Goal: Task Accomplishment & Management: Complete application form

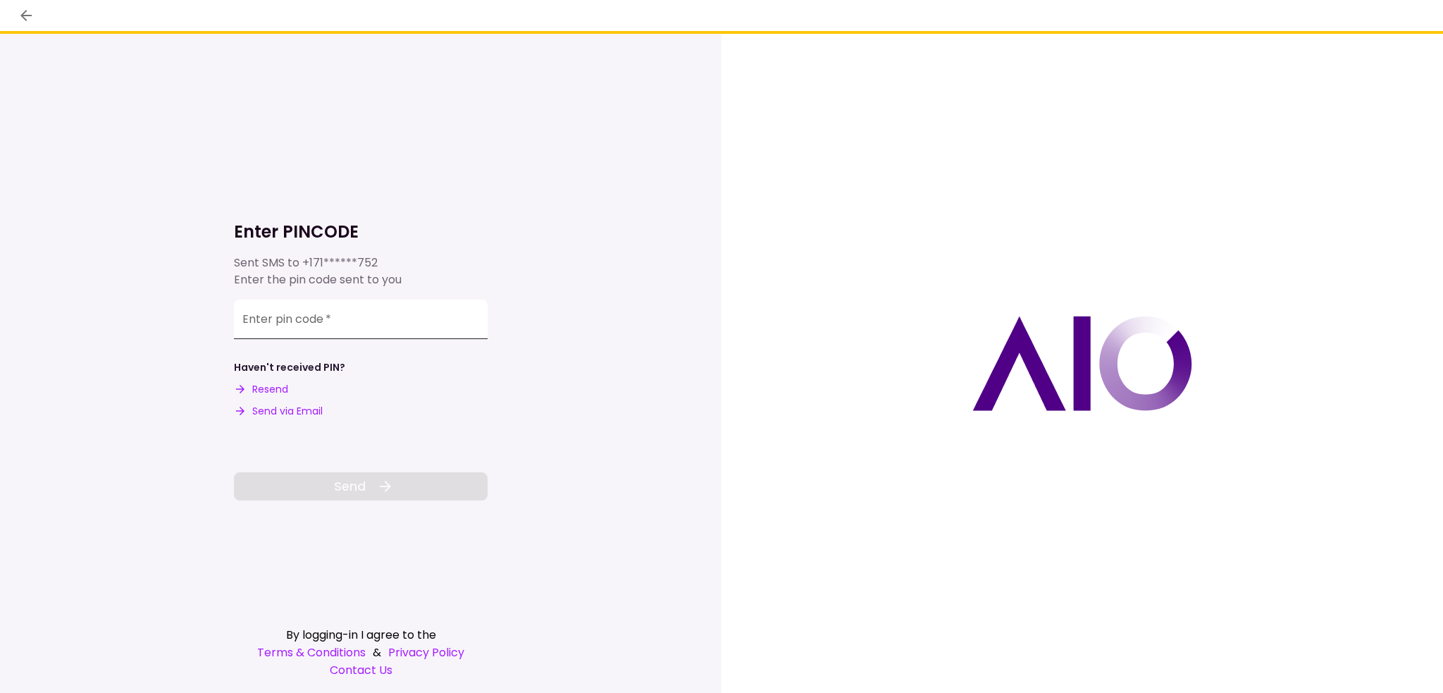
click at [319, 324] on div "Enter pin code   *" at bounding box center [361, 319] width 254 height 39
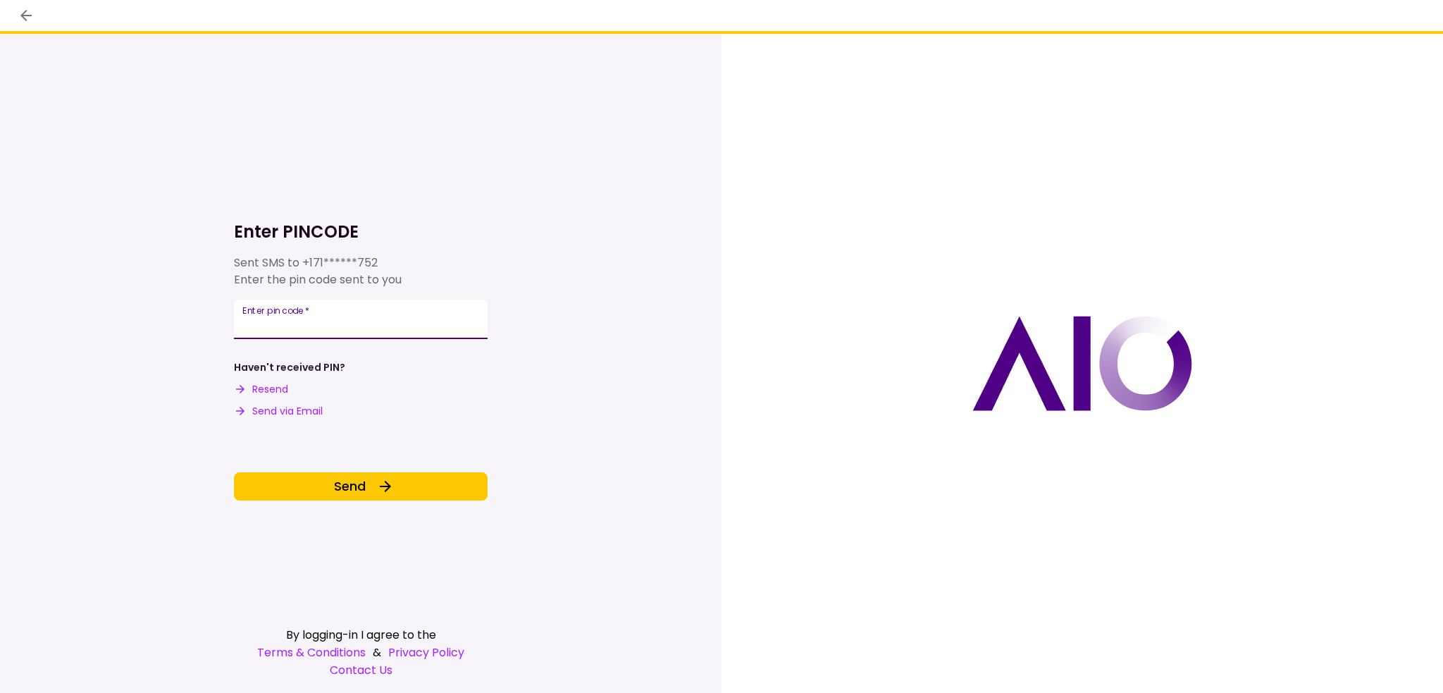
type input "******"
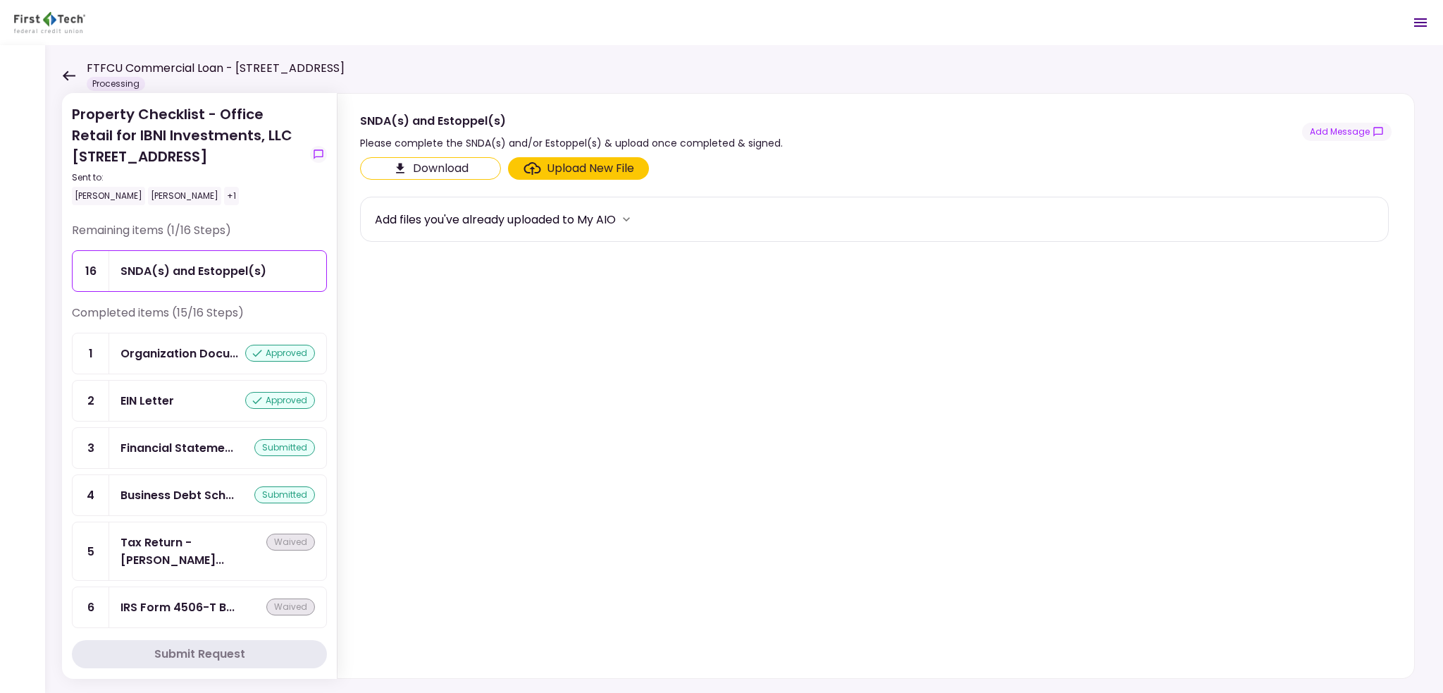
click at [67, 80] on icon at bounding box center [68, 75] width 13 height 11
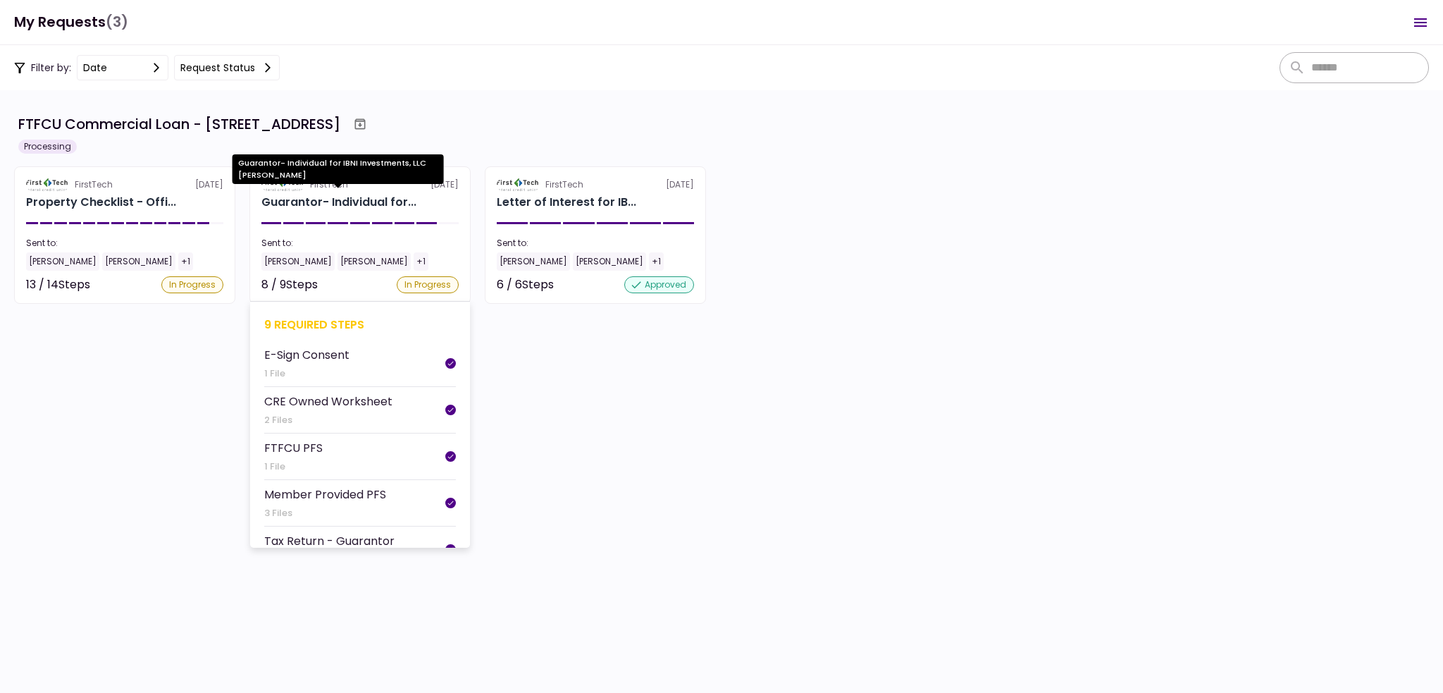
click at [335, 202] on div "Guarantor- Individual for..." at bounding box center [338, 202] width 155 height 17
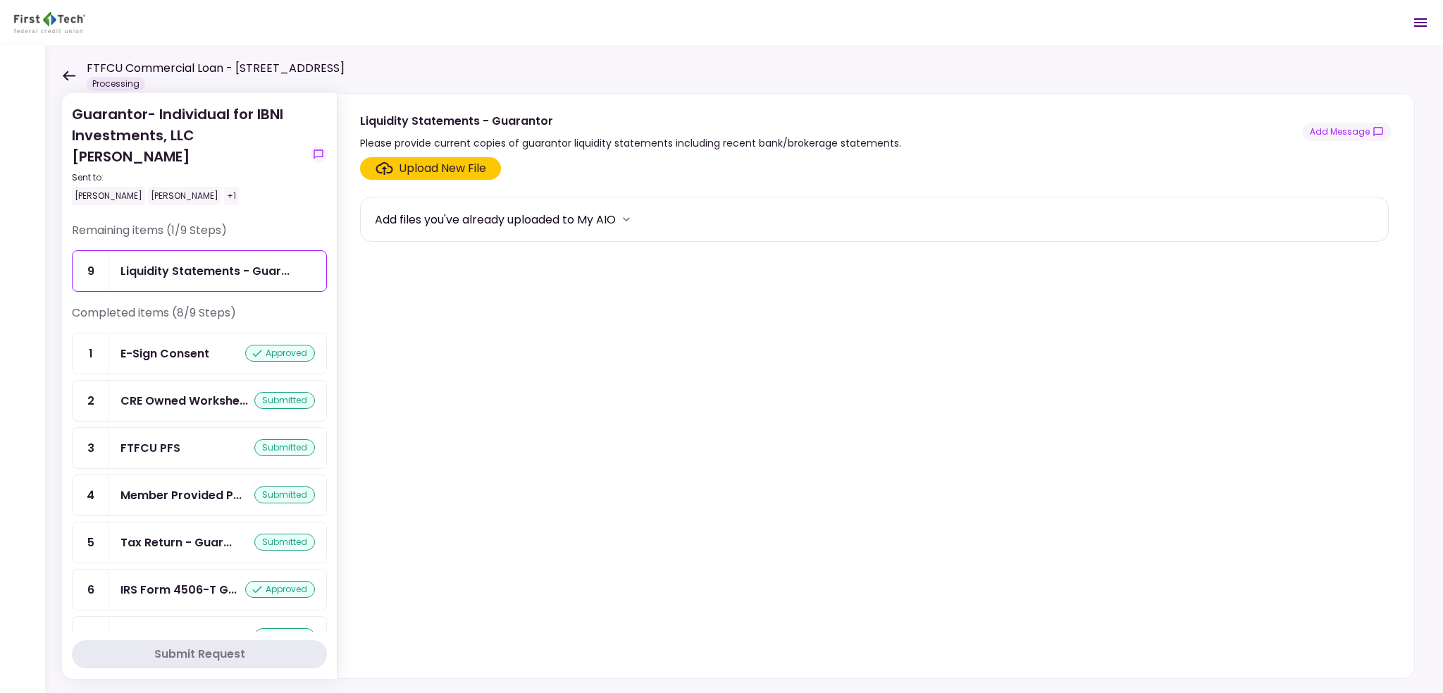
scroll to position [56, 0]
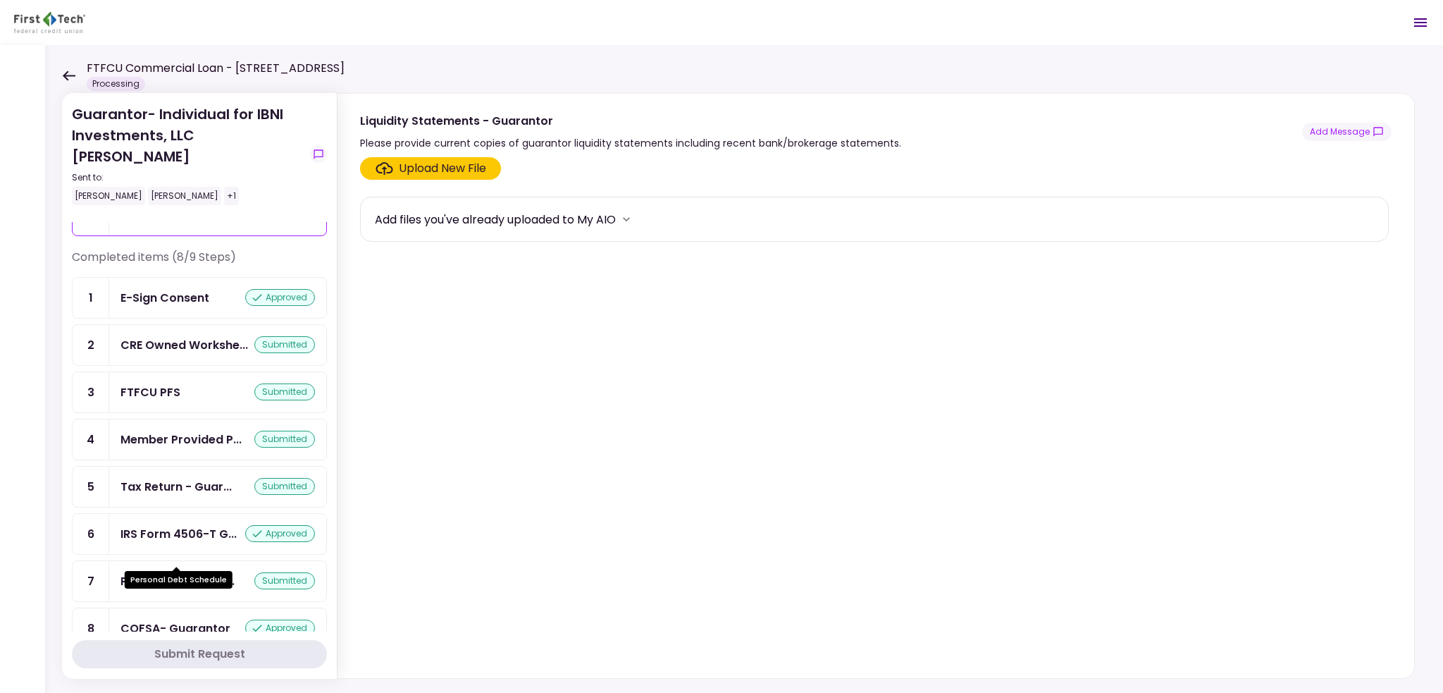
click at [200, 572] on div "Personal Debt Sch..." at bounding box center [178, 581] width 114 height 18
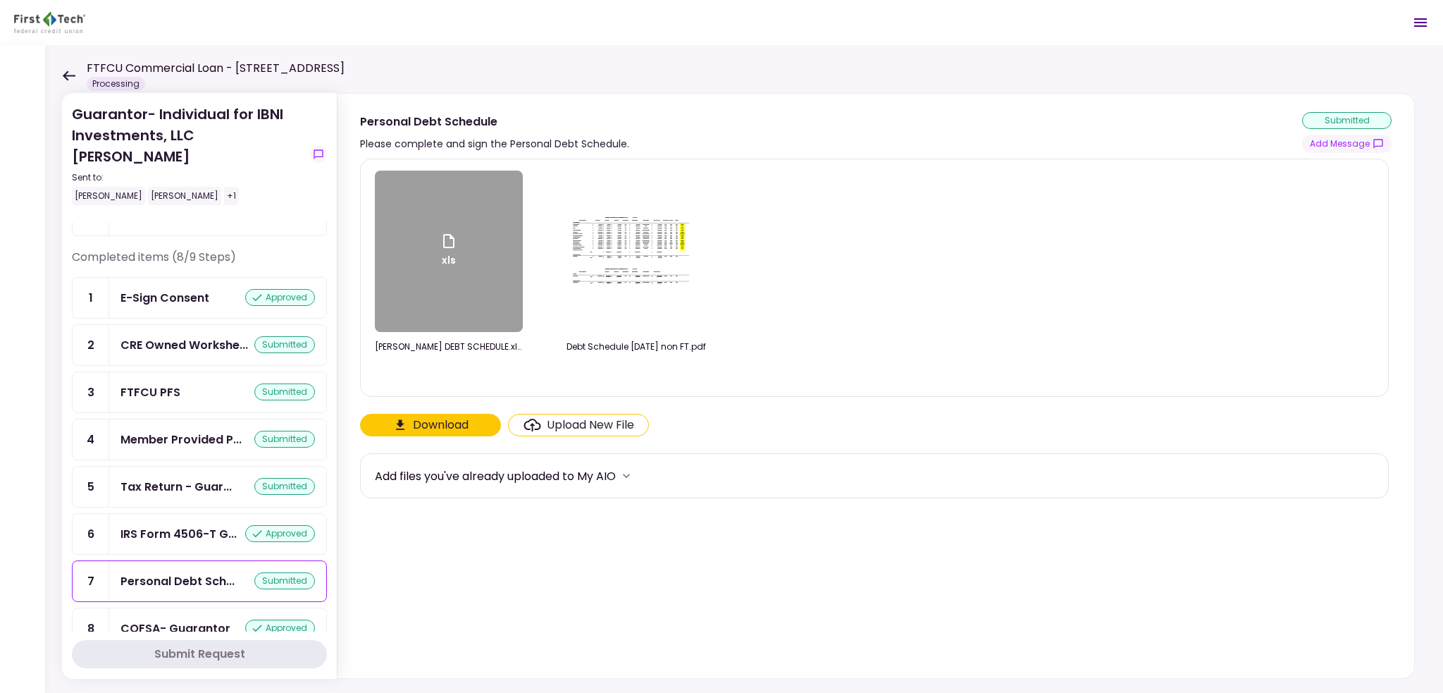
click at [462, 252] on div "xls" at bounding box center [449, 251] width 148 height 161
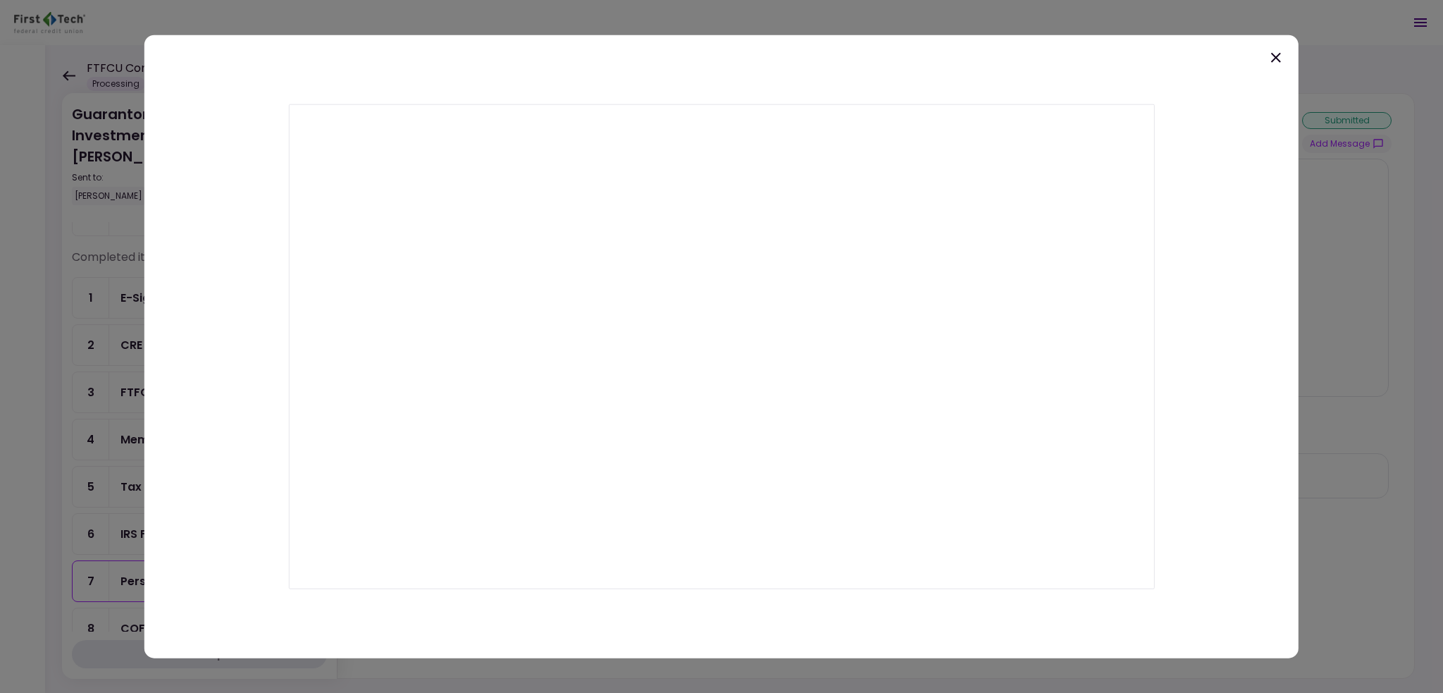
click at [1272, 57] on icon at bounding box center [1276, 57] width 17 height 17
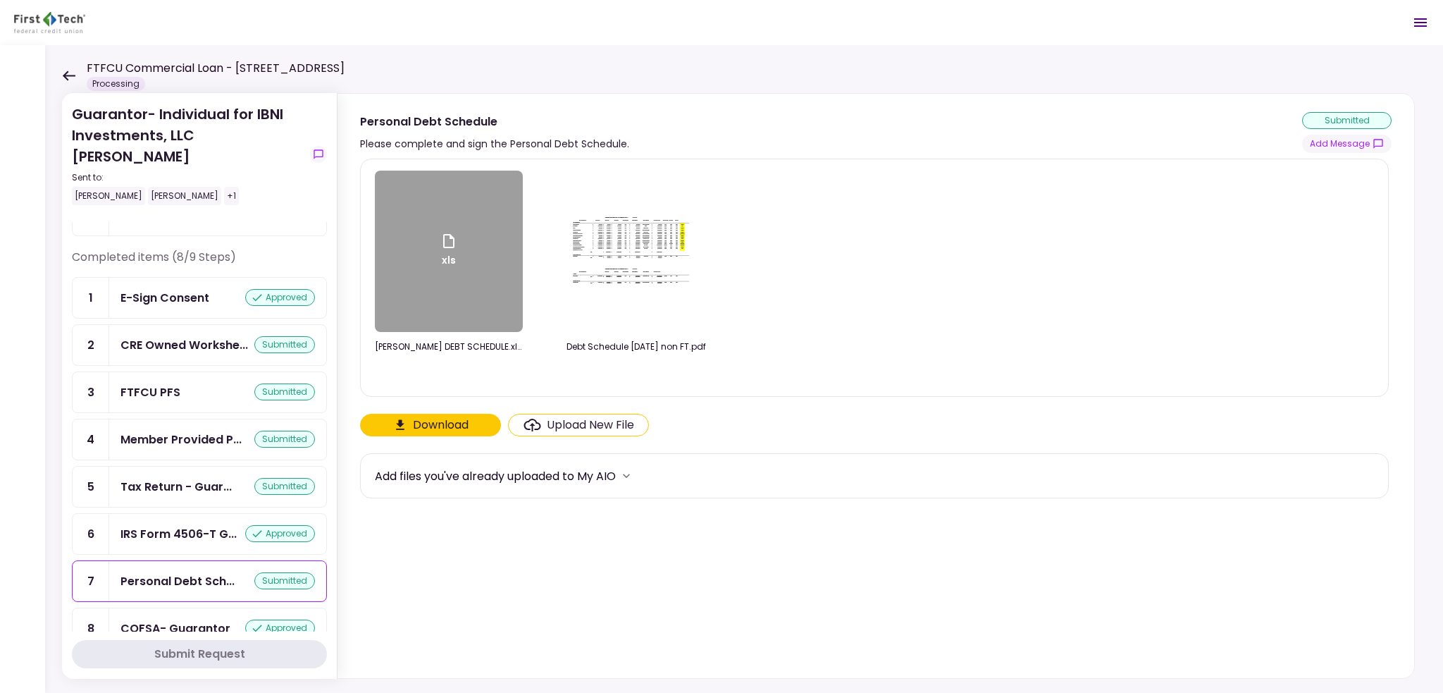
click at [583, 273] on img at bounding box center [636, 251] width 141 height 85
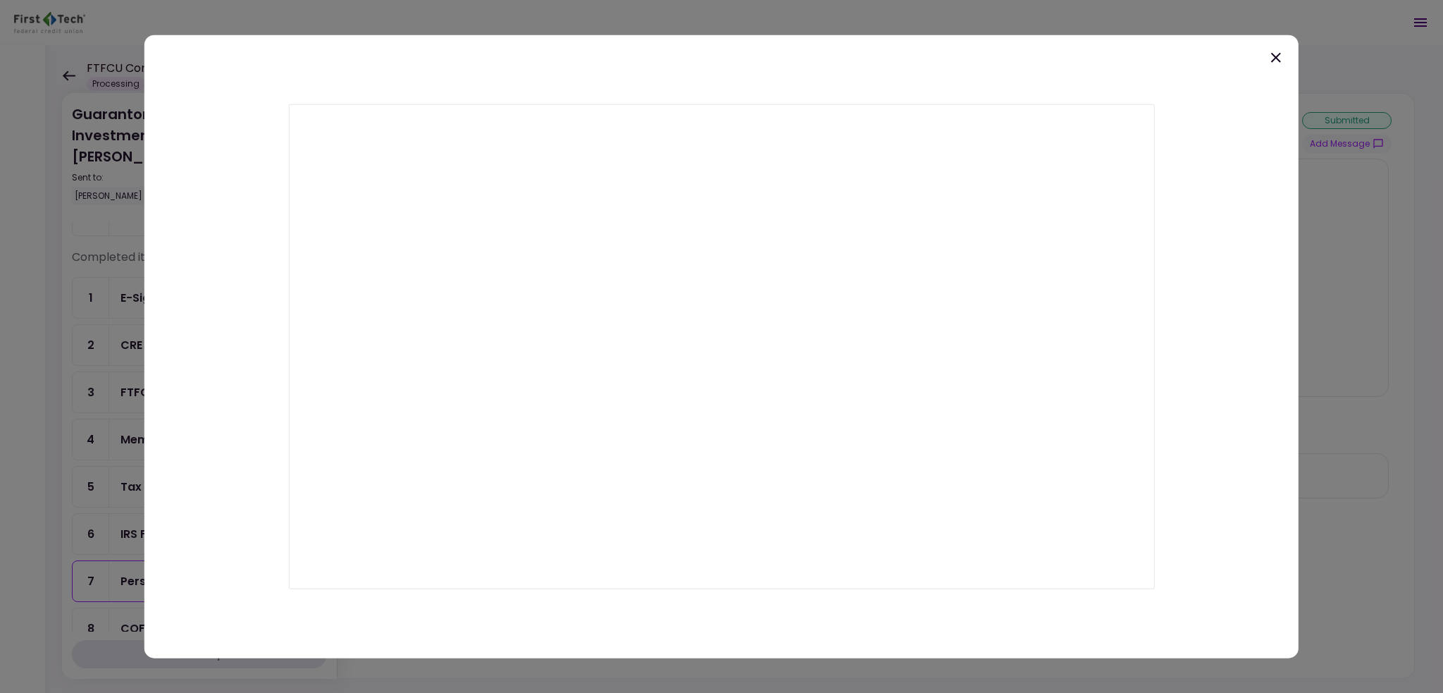
click at [1280, 59] on icon at bounding box center [1276, 57] width 17 height 17
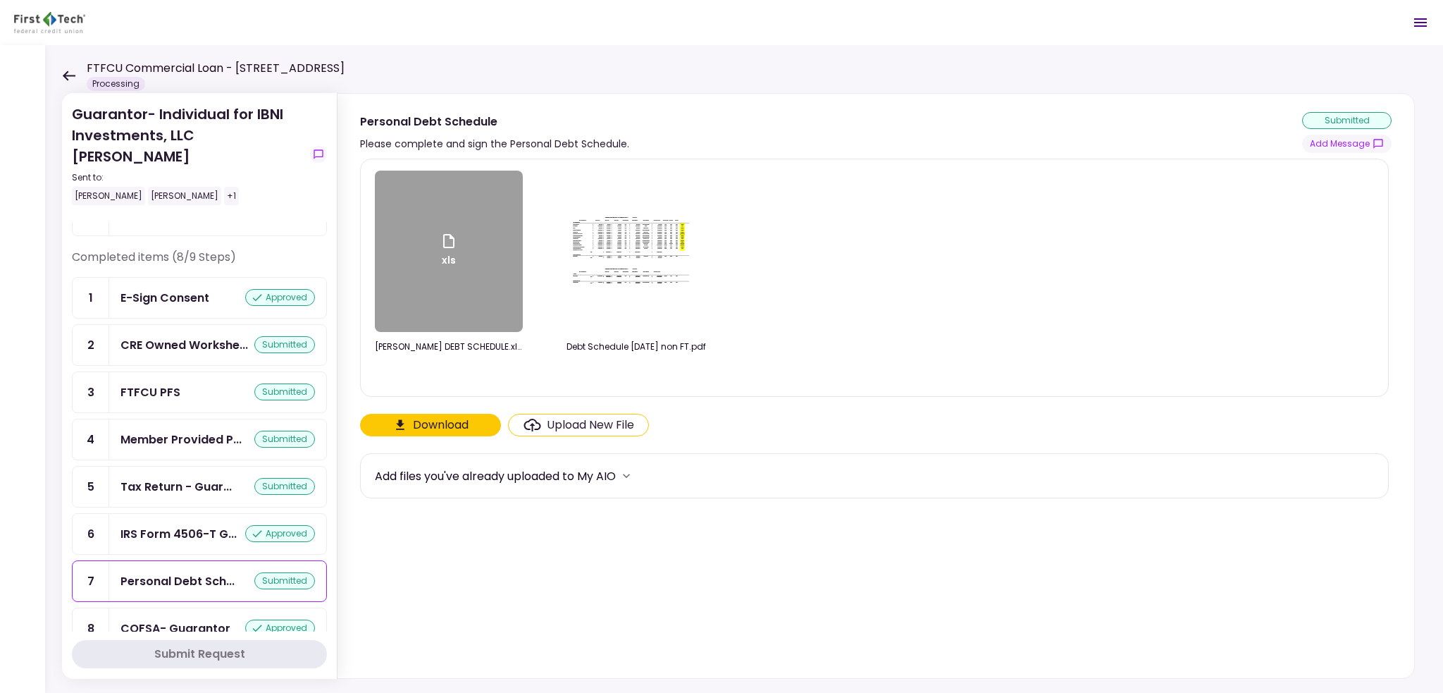
click at [456, 419] on button "Download" at bounding box center [430, 425] width 141 height 23
click at [62, 80] on icon at bounding box center [68, 75] width 13 height 11
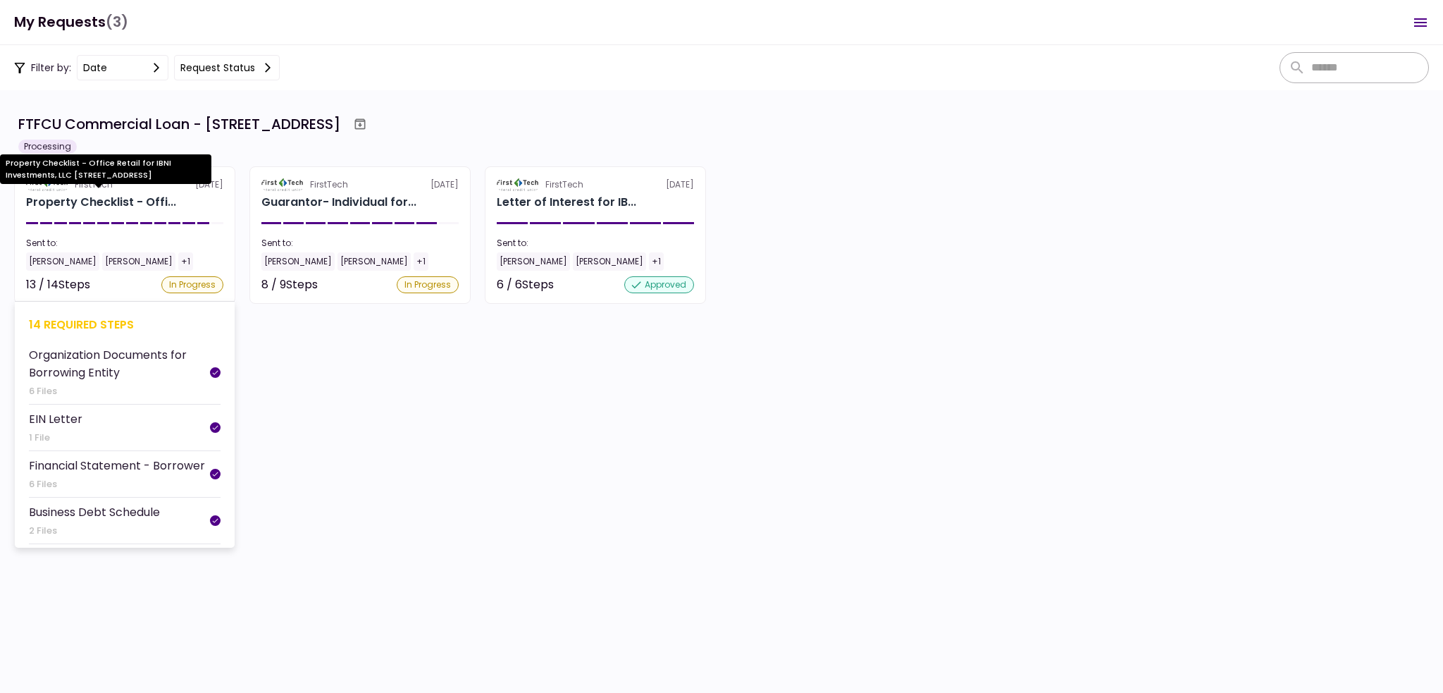
click at [149, 204] on div "Property Checklist - Offi..." at bounding box center [101, 202] width 150 height 17
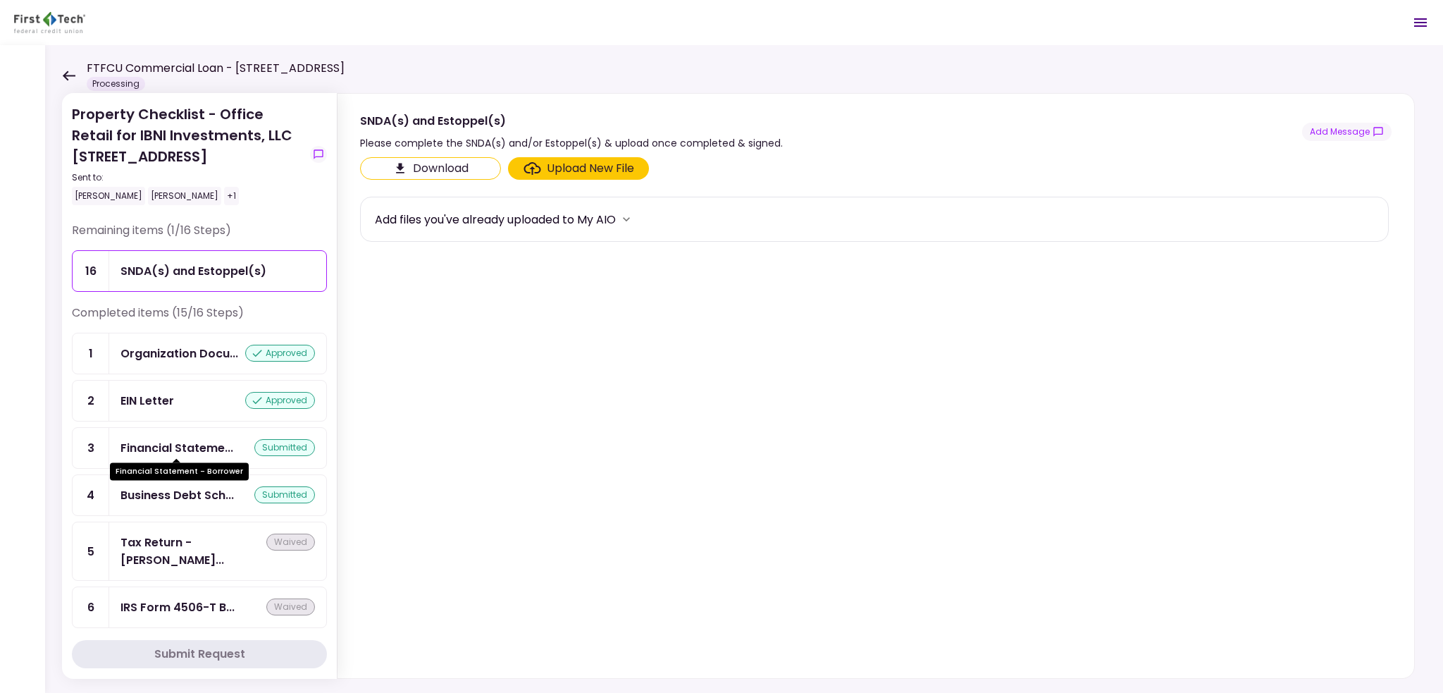
click at [184, 443] on div "Financial Stateme..." at bounding box center [177, 448] width 113 height 18
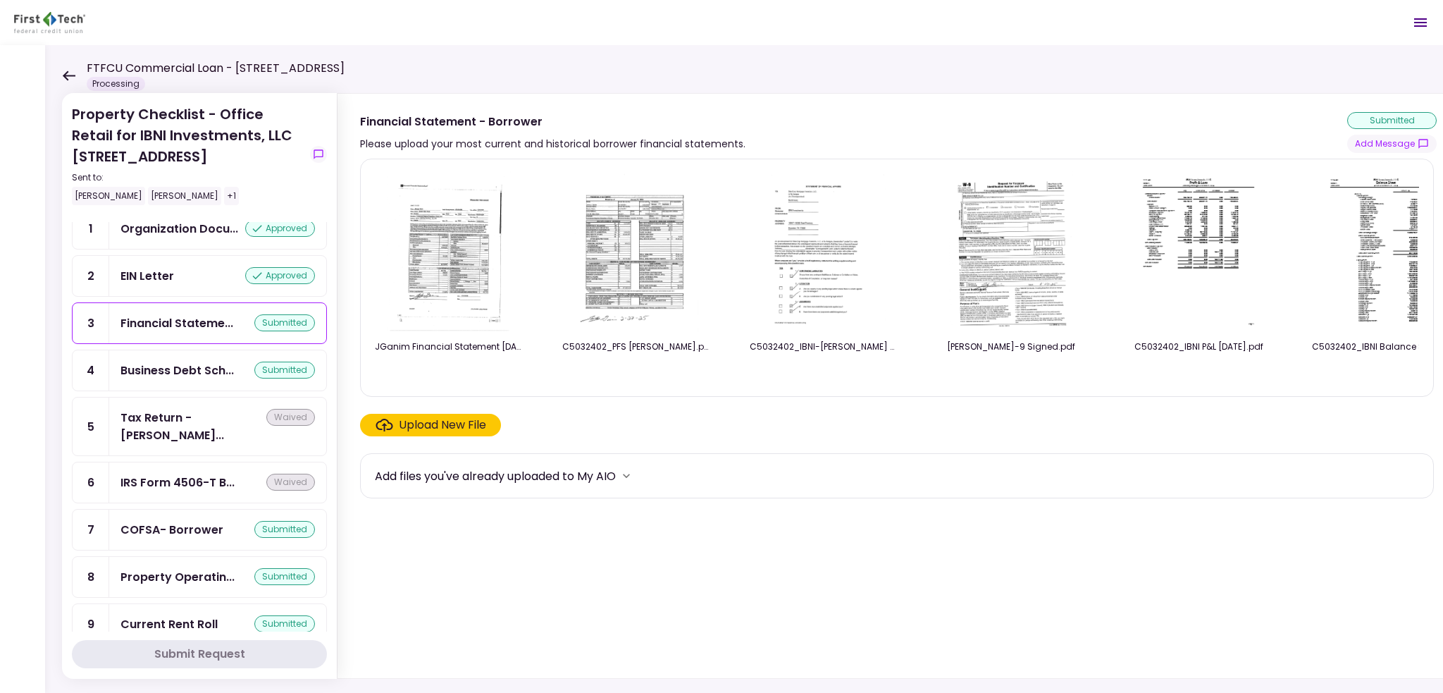
scroll to position [211, 0]
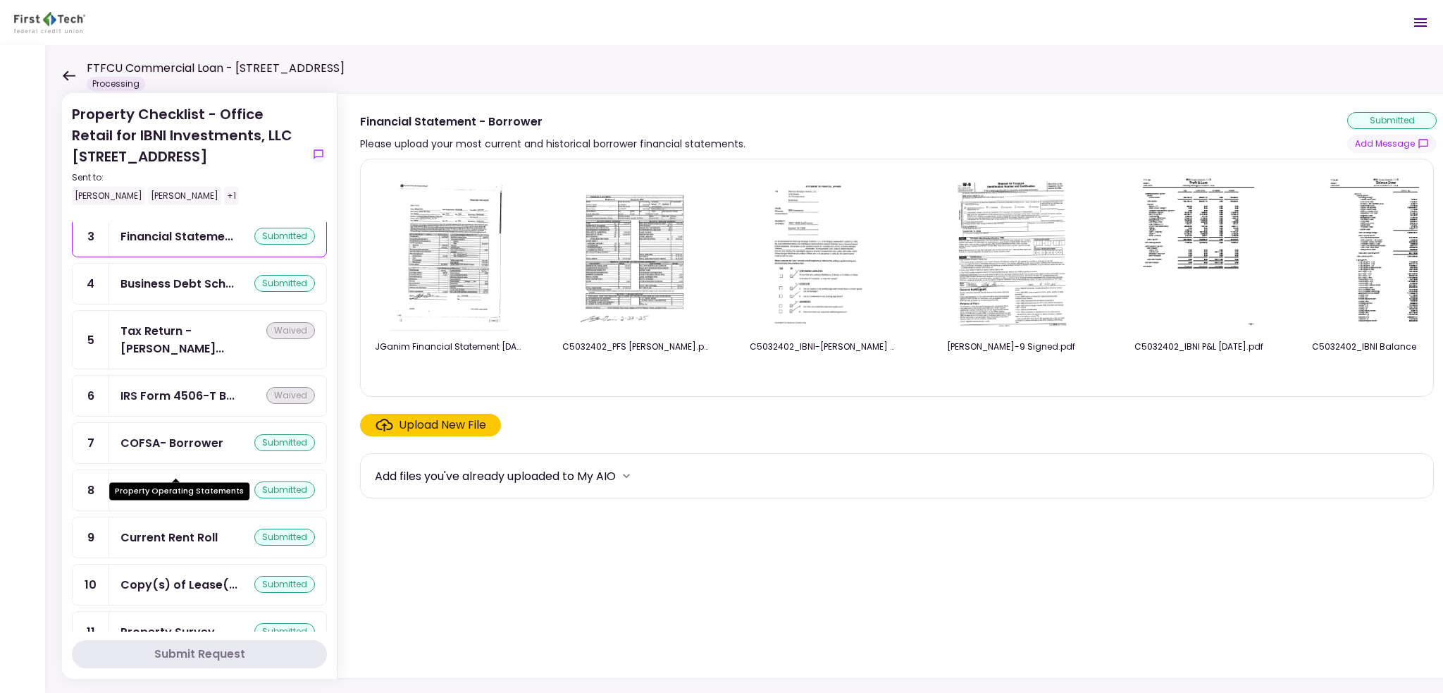
click at [209, 481] on div "Property Operatin..." at bounding box center [178, 490] width 114 height 18
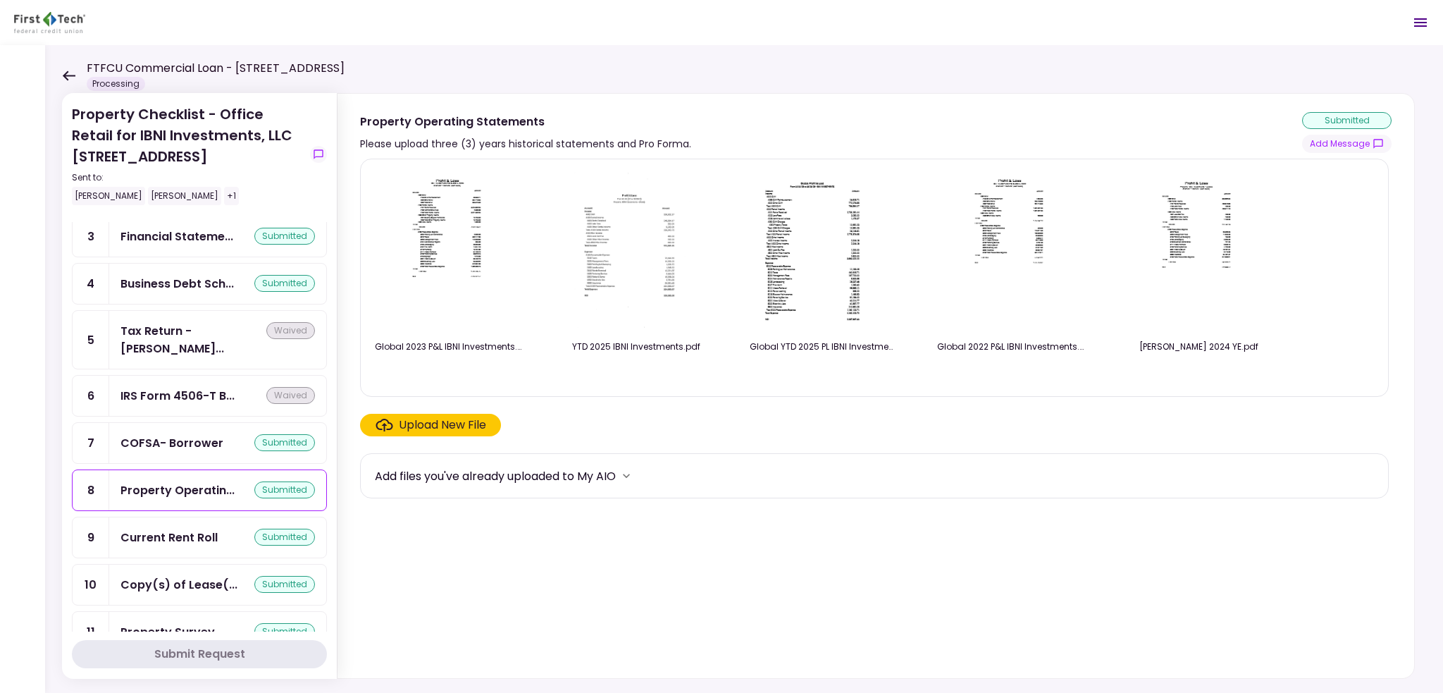
click at [453, 425] on div "Upload New File" at bounding box center [442, 425] width 87 height 17
click at [0, 0] on input "Upload New File" at bounding box center [0, 0] width 0 height 0
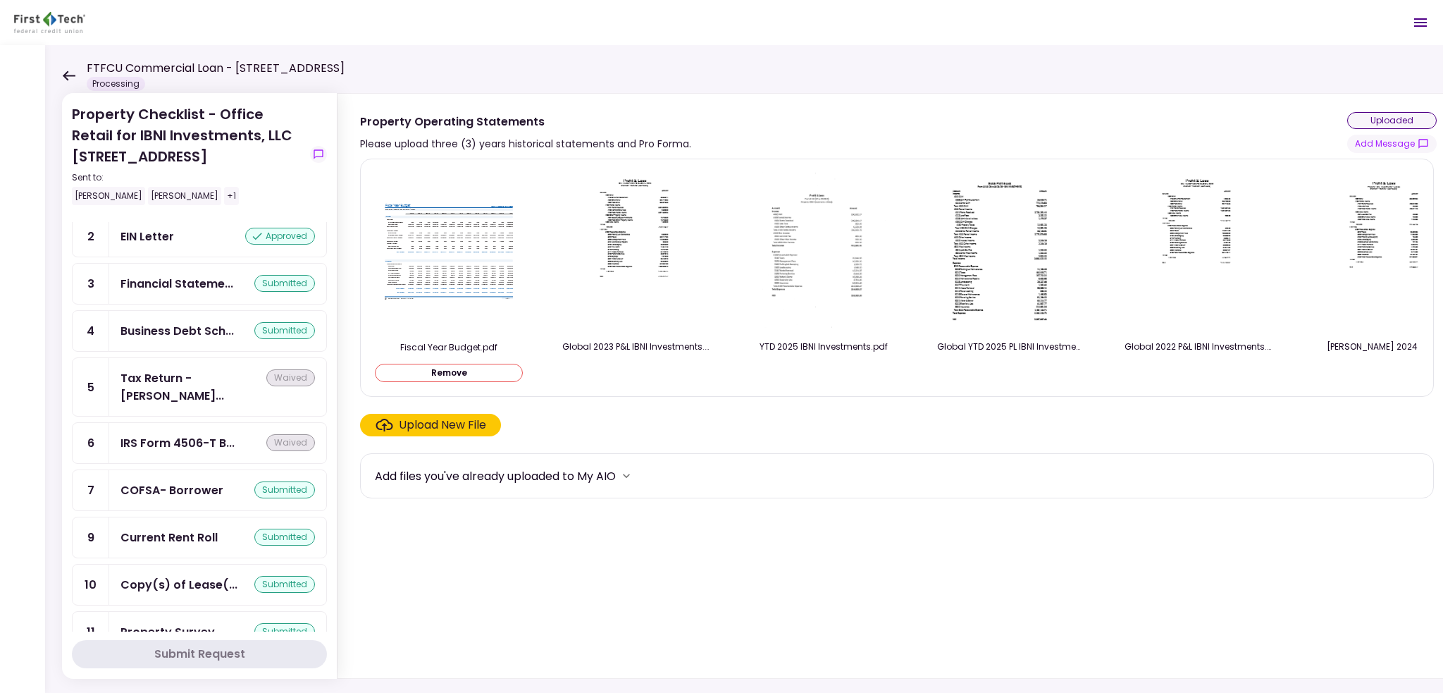
scroll to position [257, 0]
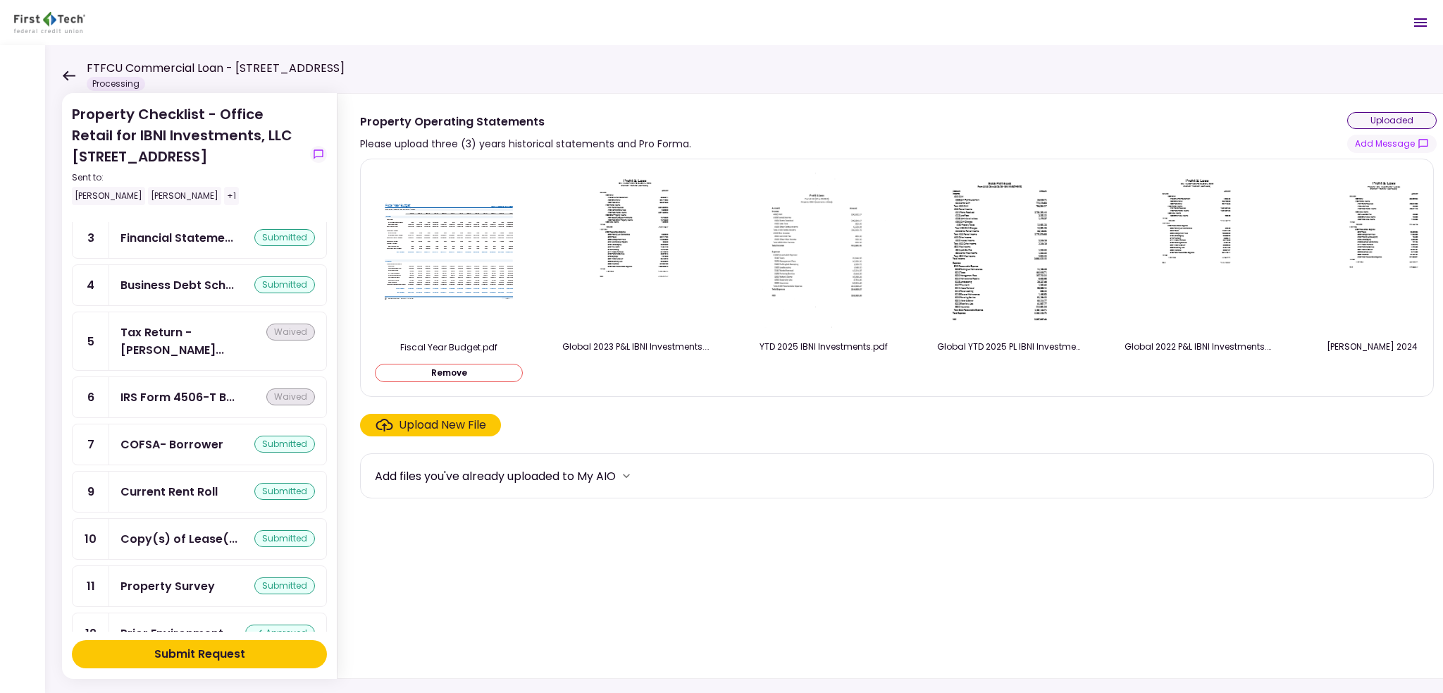
click at [271, 645] on button "Submit Request" at bounding box center [199, 654] width 255 height 28
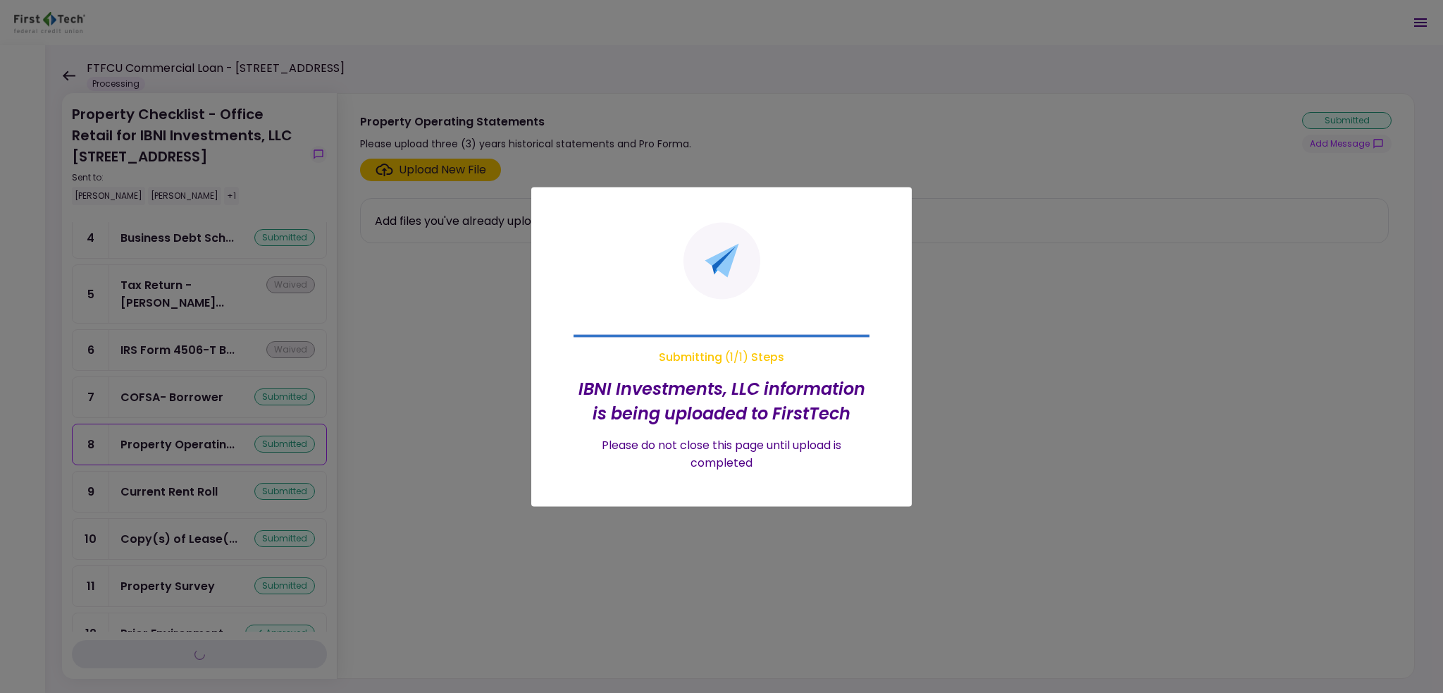
scroll to position [211, 0]
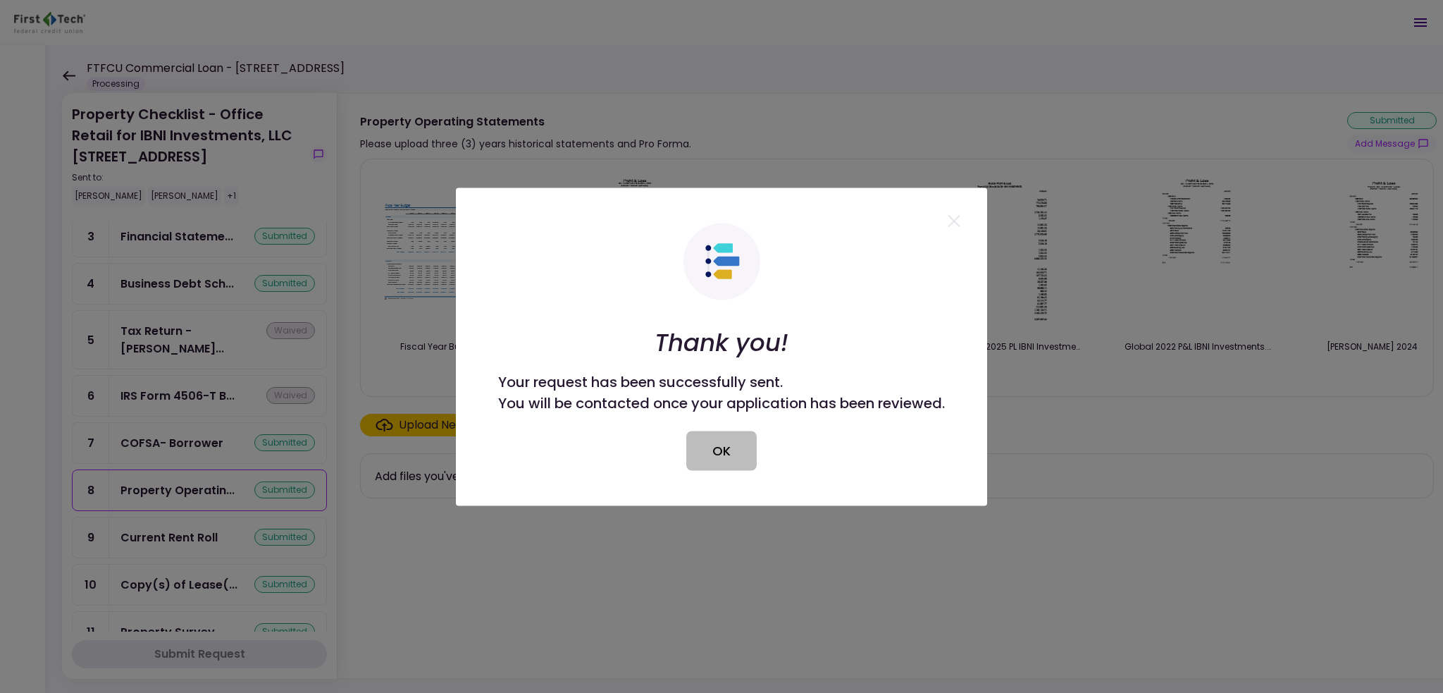
click at [697, 462] on button "OK" at bounding box center [722, 450] width 70 height 39
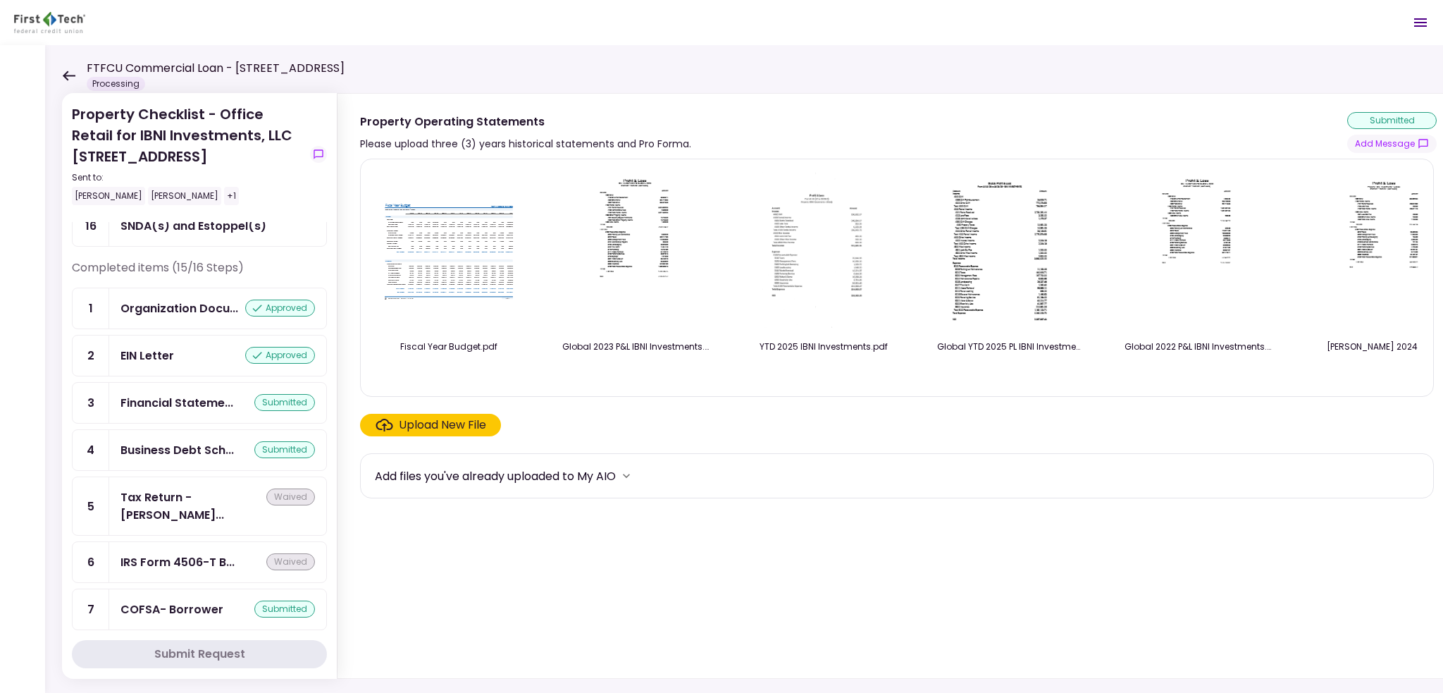
scroll to position [0, 0]
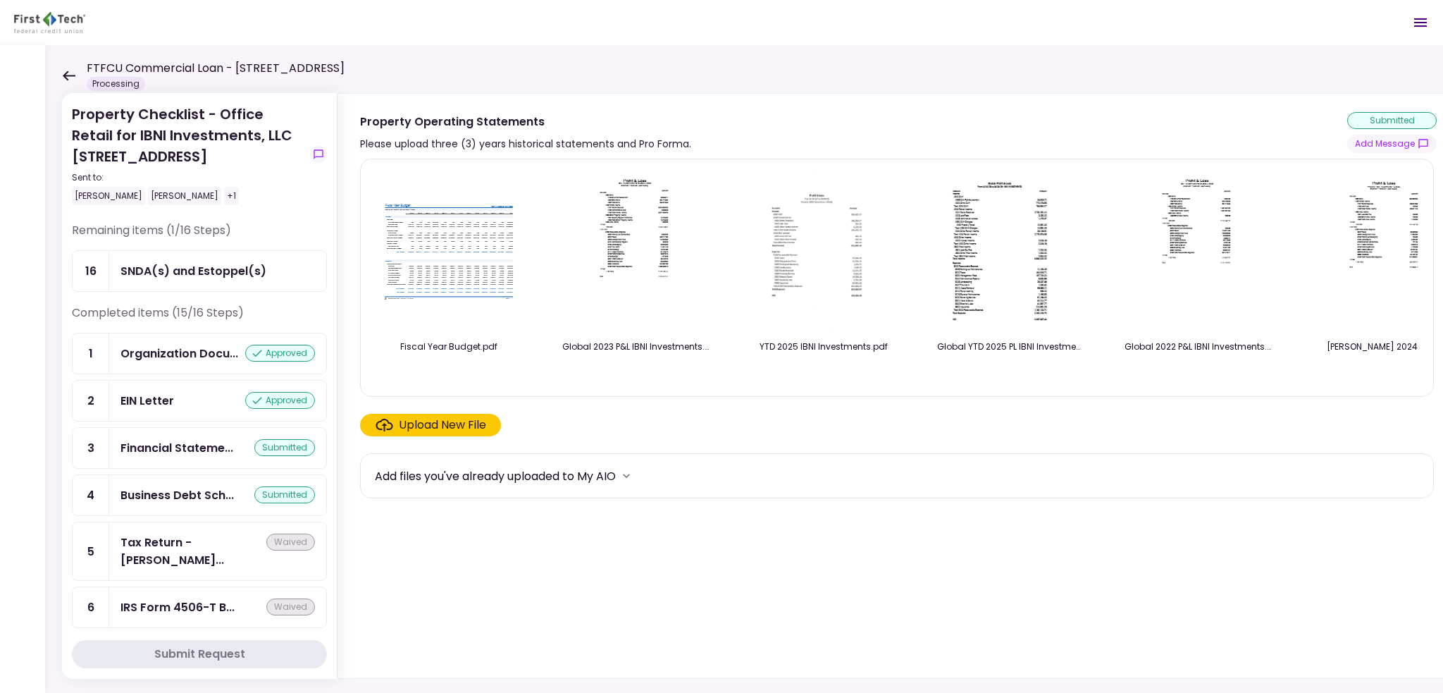
click at [75, 75] on div "FTFCU Commercial Loan - [STREET_ADDRESS] Processing" at bounding box center [203, 75] width 283 height 31
click at [70, 76] on icon at bounding box center [68, 75] width 13 height 11
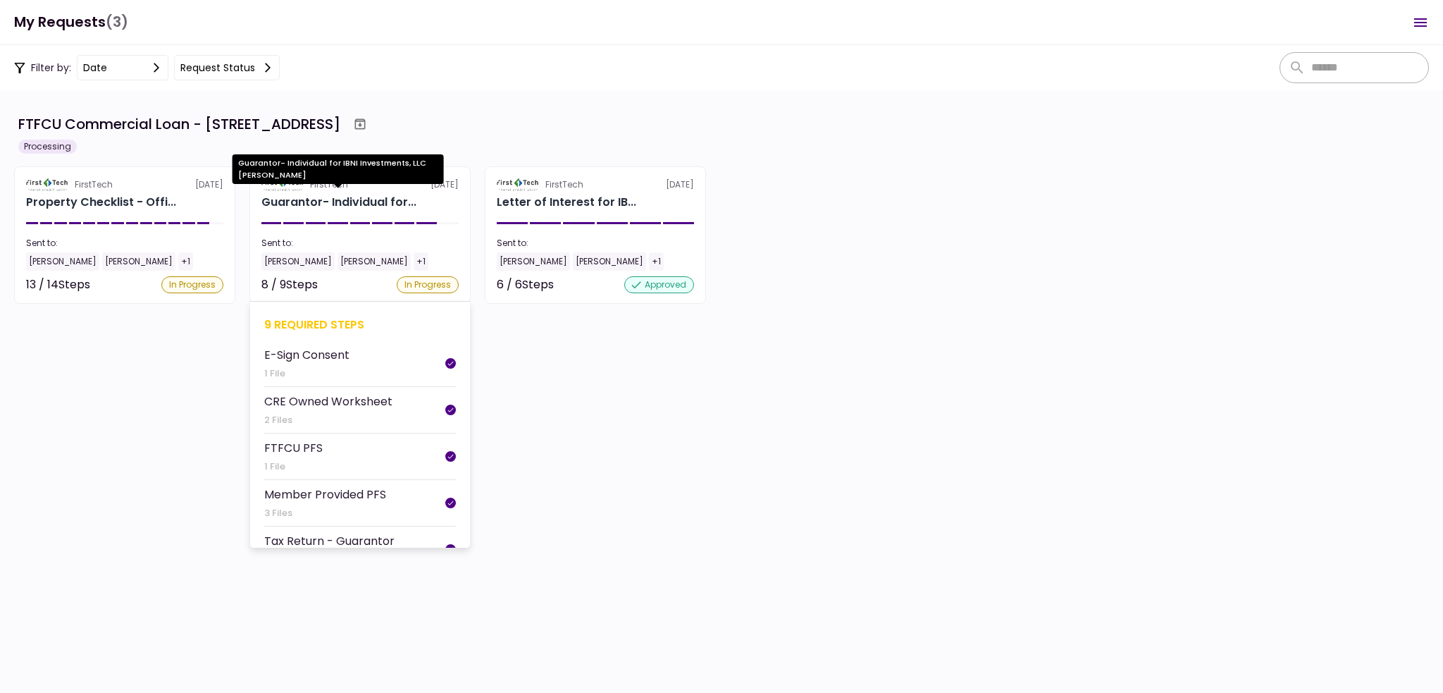
click at [316, 205] on div "Guarantor- Individual for..." at bounding box center [338, 202] width 155 height 17
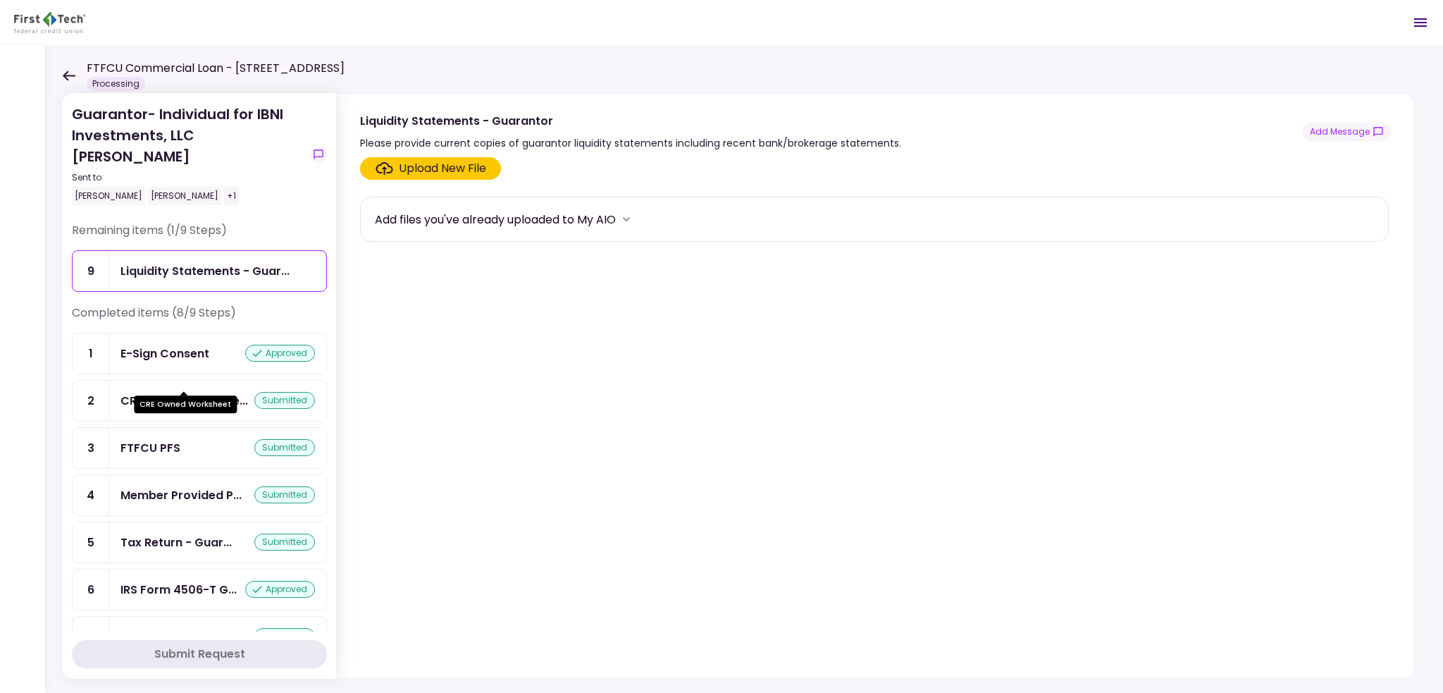
click at [180, 392] on div "CRE Owned Workshe..." at bounding box center [185, 401] width 128 height 18
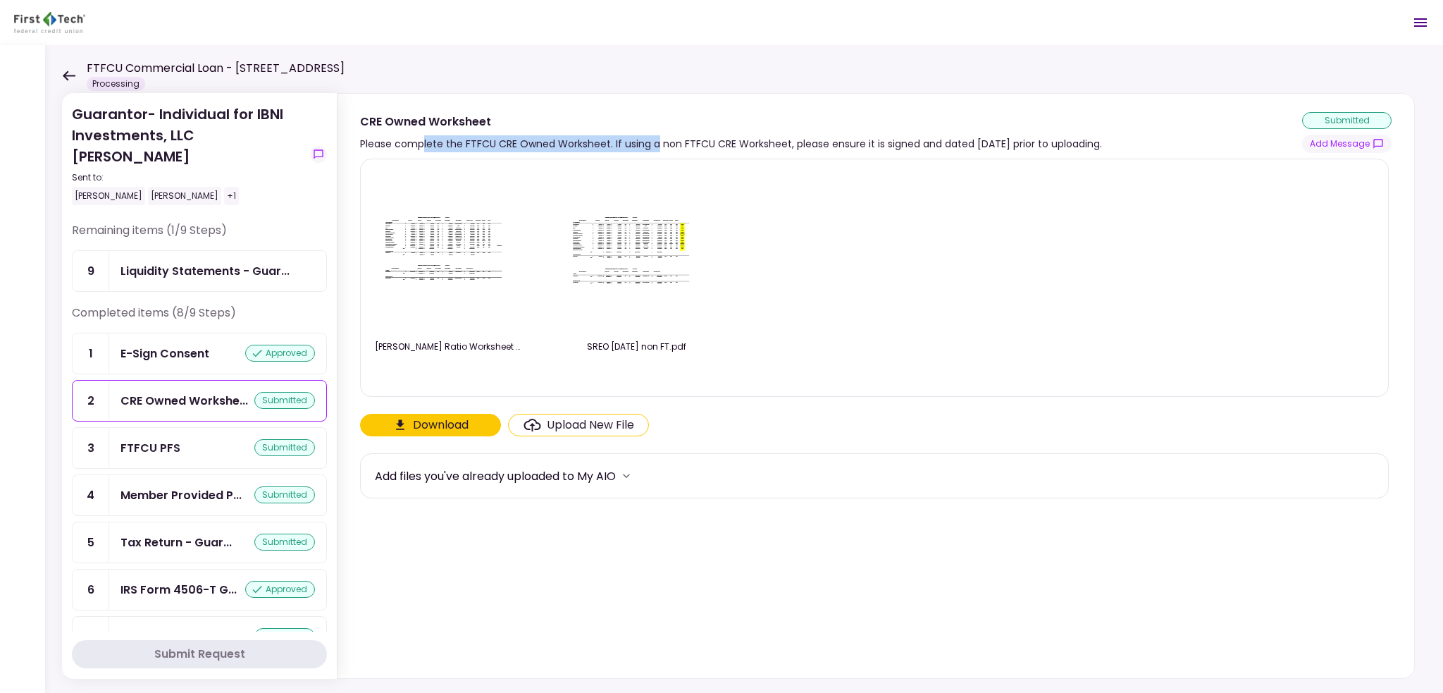
drag, startPoint x: 424, startPoint y: 143, endPoint x: 653, endPoint y: 140, distance: 229.8
click at [653, 140] on div "Please complete the FTFCU CRE Owned Worksheet. If using a non FTFCU CRE Workshe…" at bounding box center [731, 143] width 742 height 17
click at [72, 70] on icon at bounding box center [68, 75] width 13 height 11
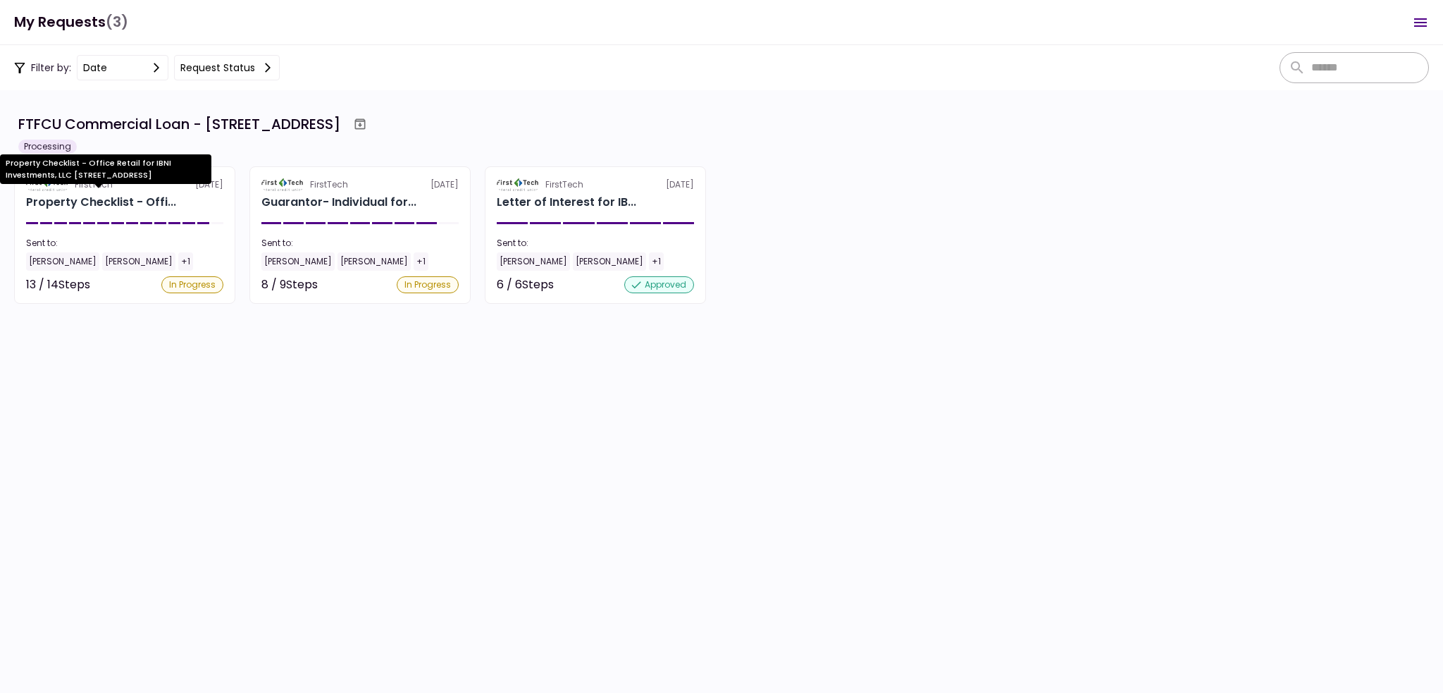
click at [128, 201] on div "Property Checklist - Offi..." at bounding box center [101, 202] width 150 height 17
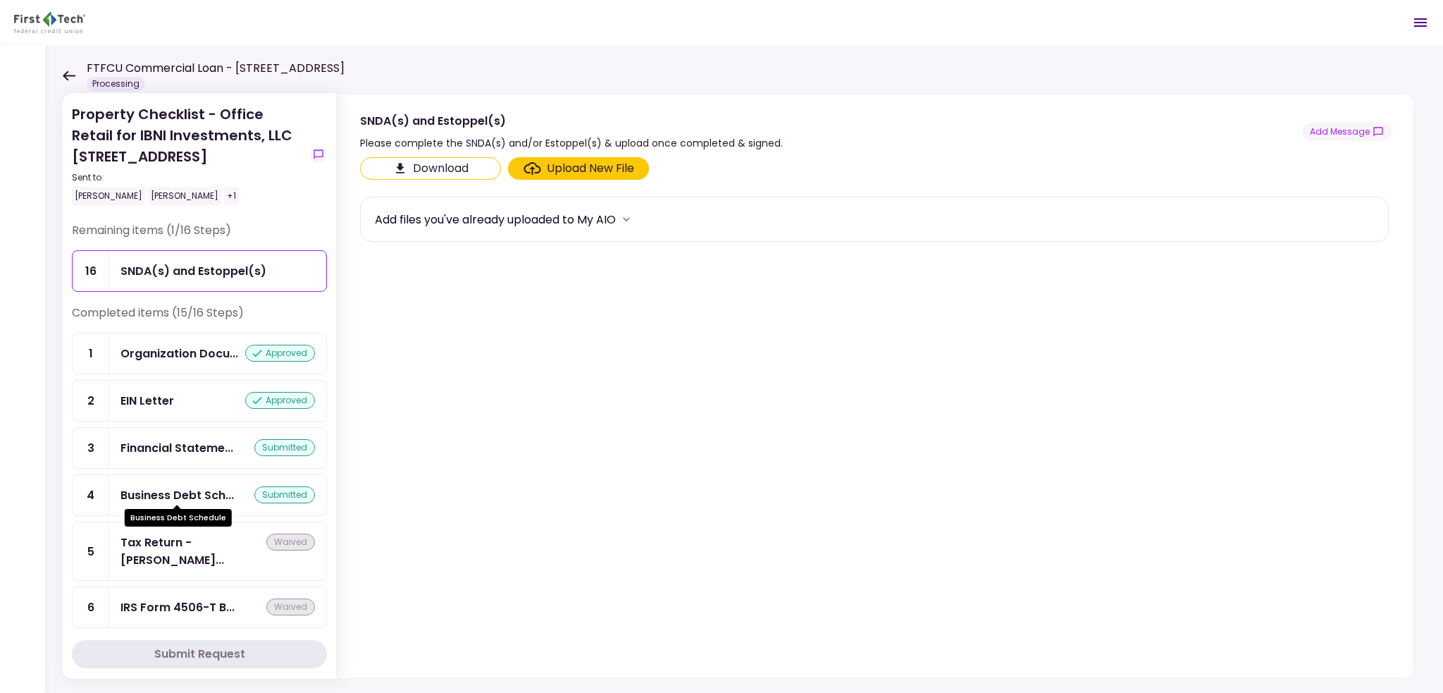
click at [184, 495] on div "Business Debt Sch..." at bounding box center [177, 495] width 113 height 18
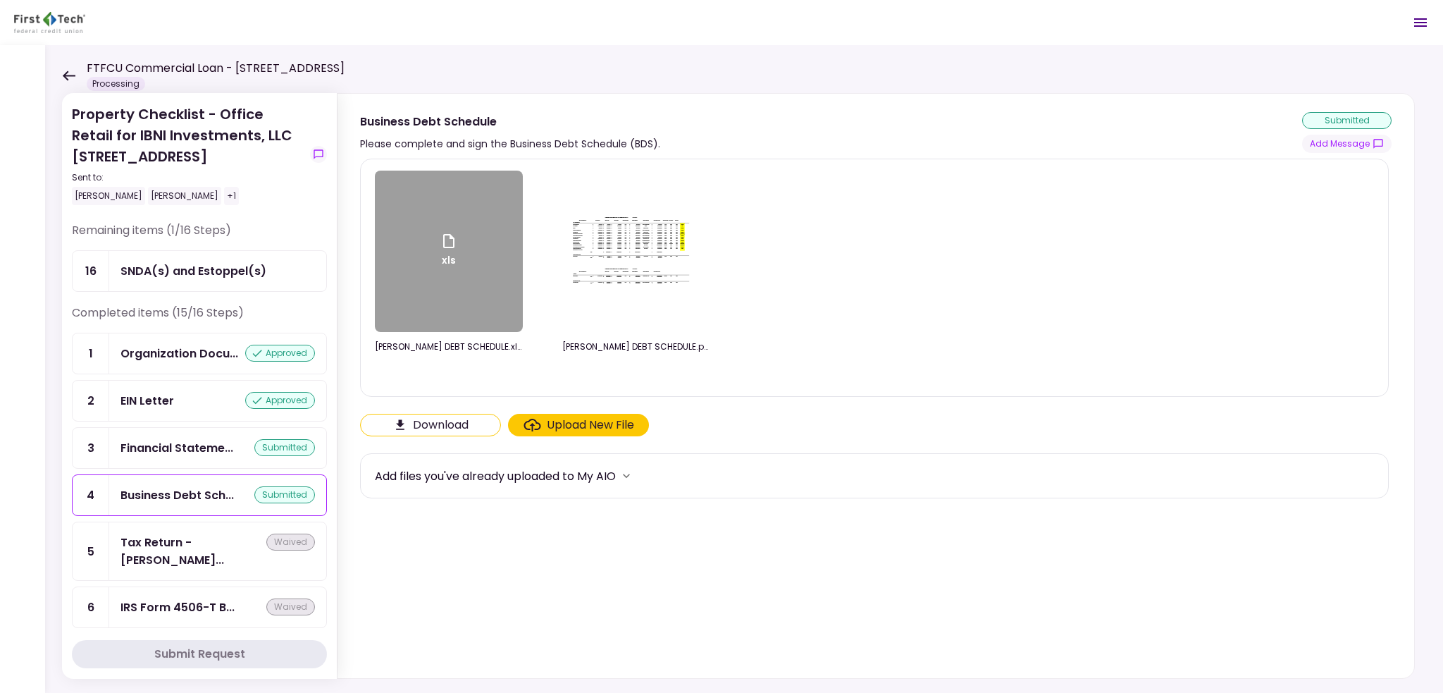
click at [72, 75] on icon at bounding box center [69, 75] width 13 height 10
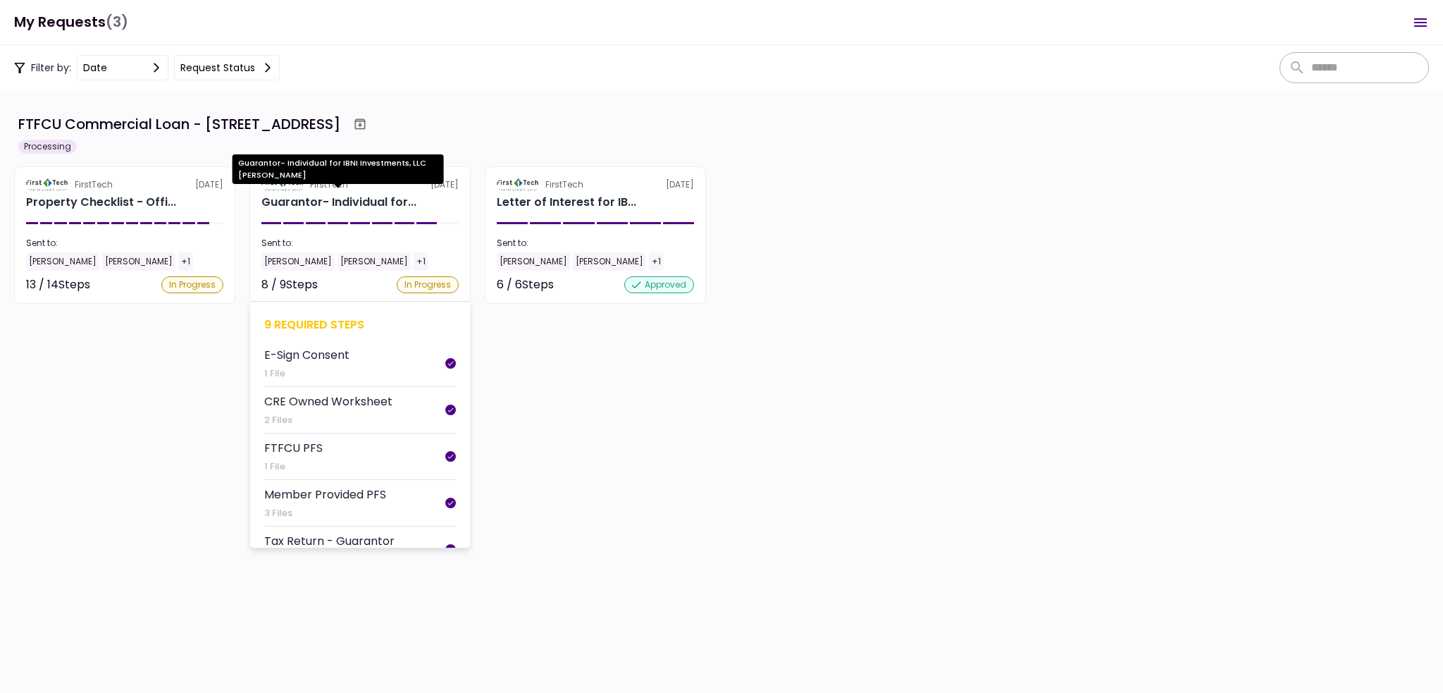
click at [339, 199] on div "Guarantor- Individual for..." at bounding box center [338, 202] width 155 height 17
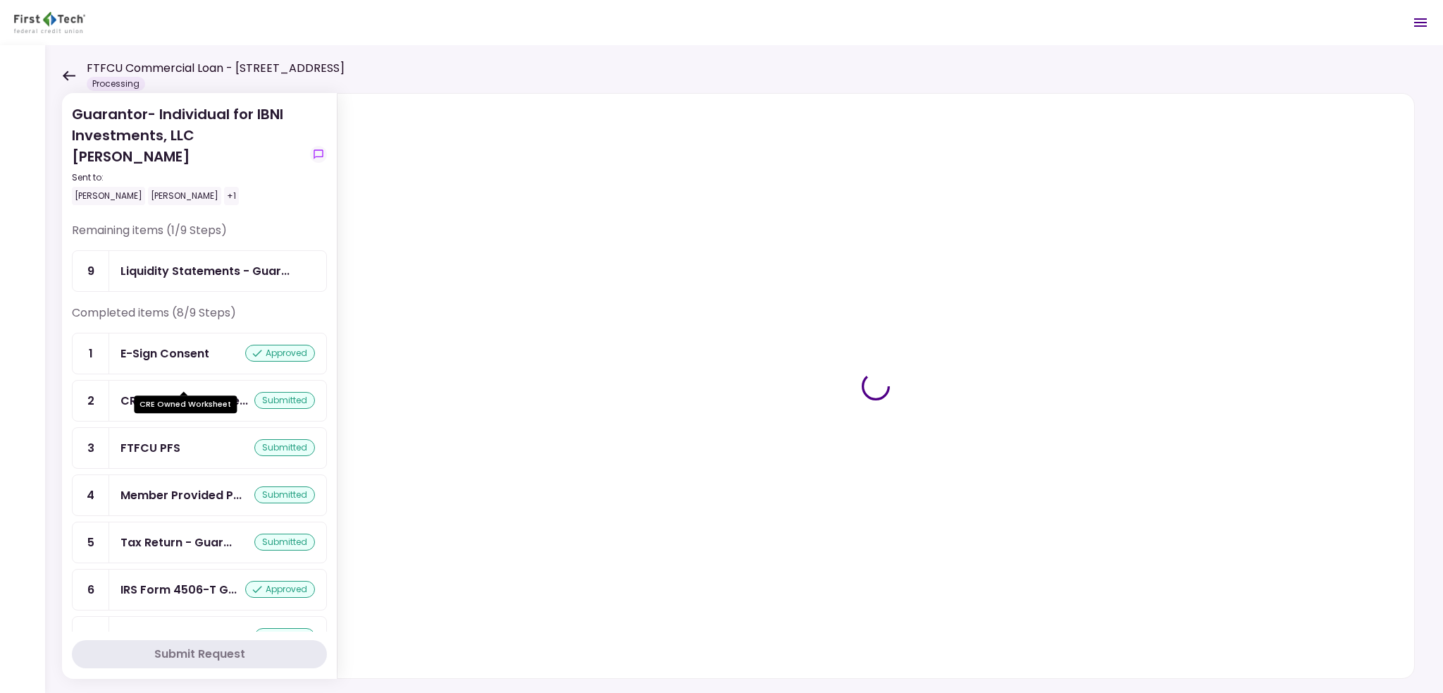
click at [202, 392] on div "CRE Owned Workshe..." at bounding box center [185, 401] width 128 height 18
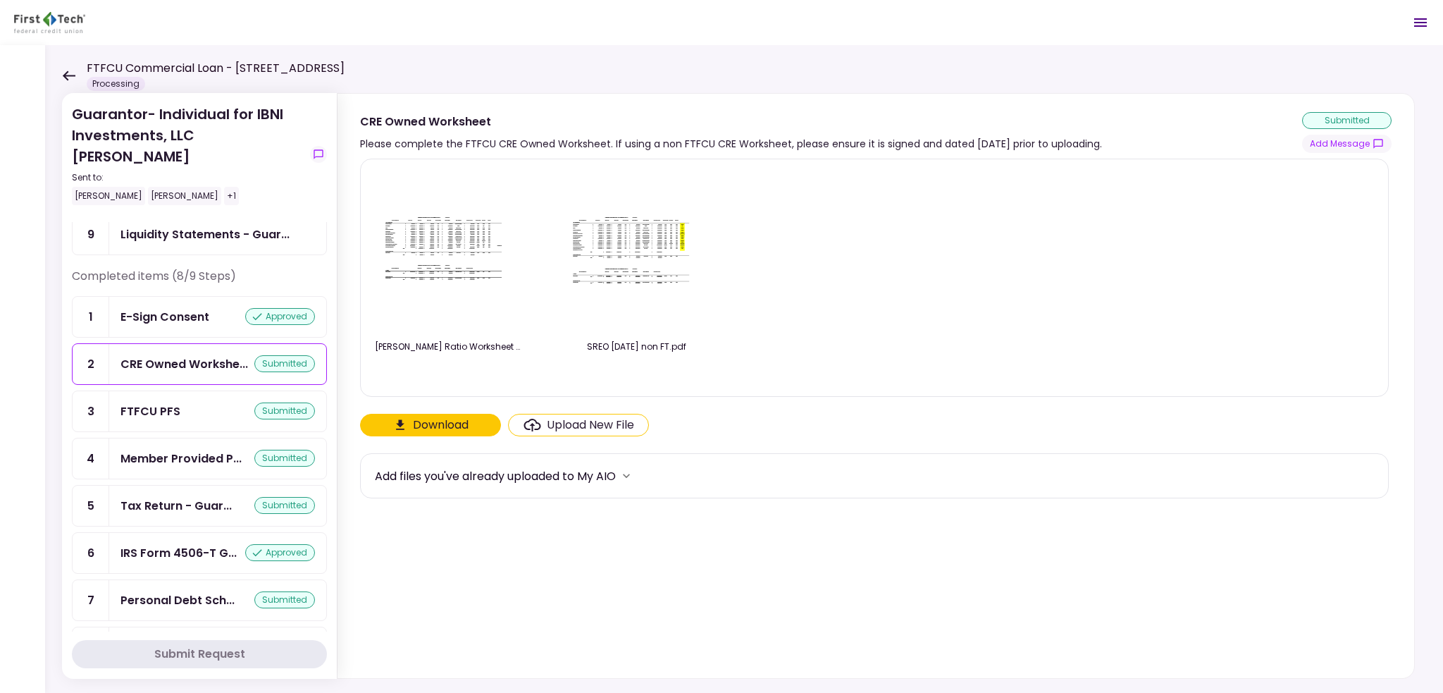
scroll to position [56, 0]
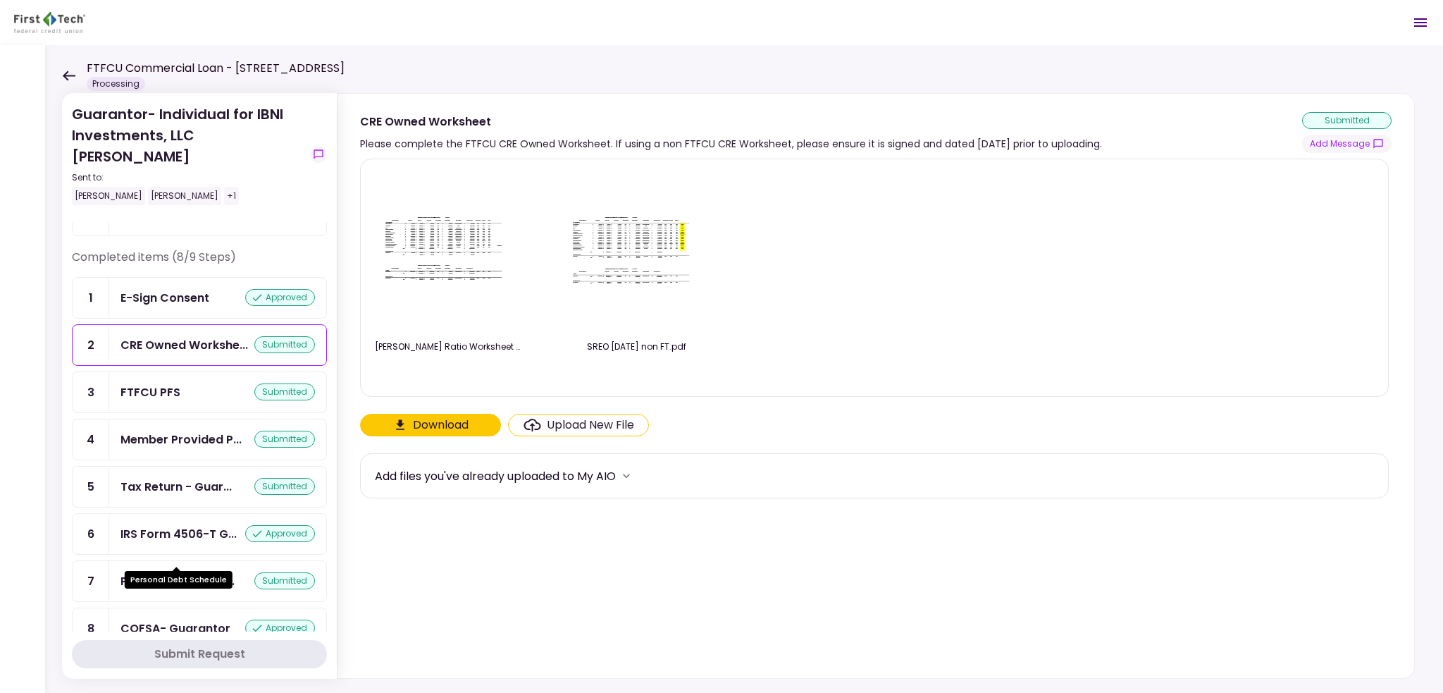
click at [190, 572] on div "Personal Debt Sch..." at bounding box center [178, 581] width 114 height 18
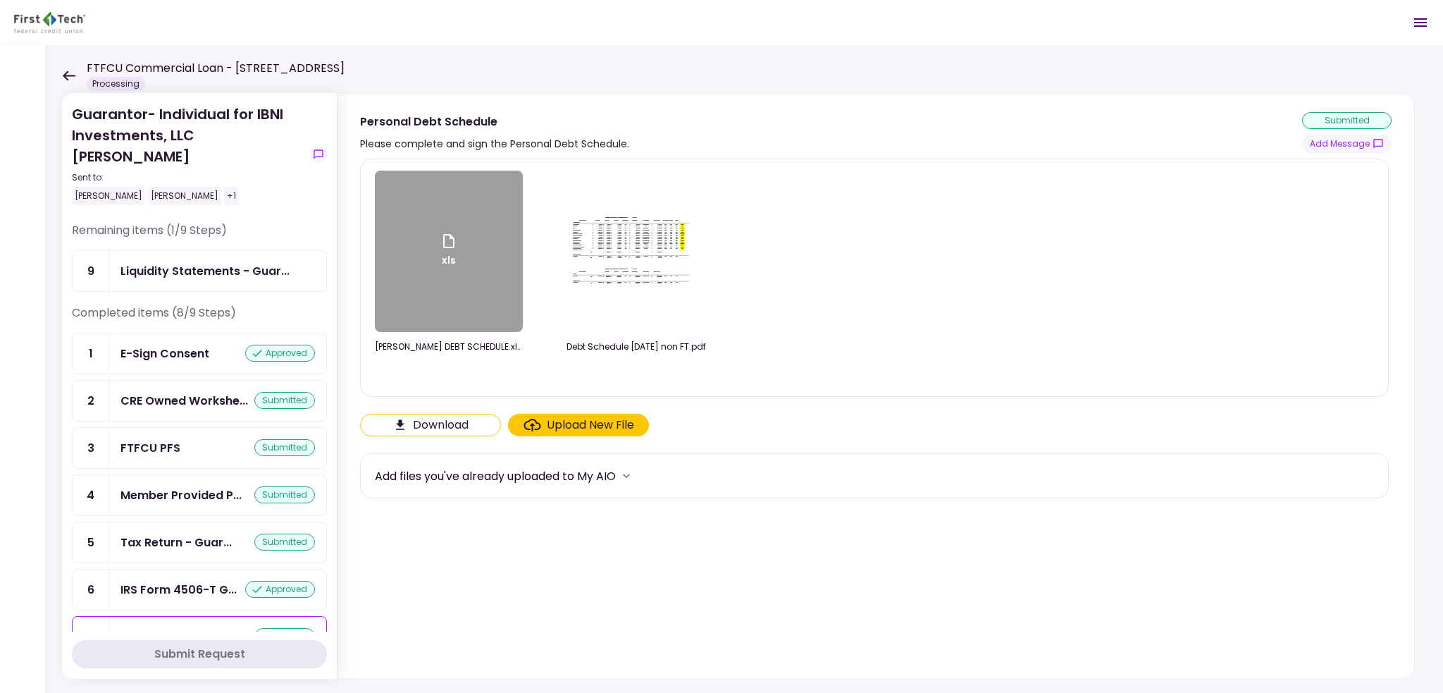
click at [73, 75] on icon at bounding box center [69, 75] width 13 height 10
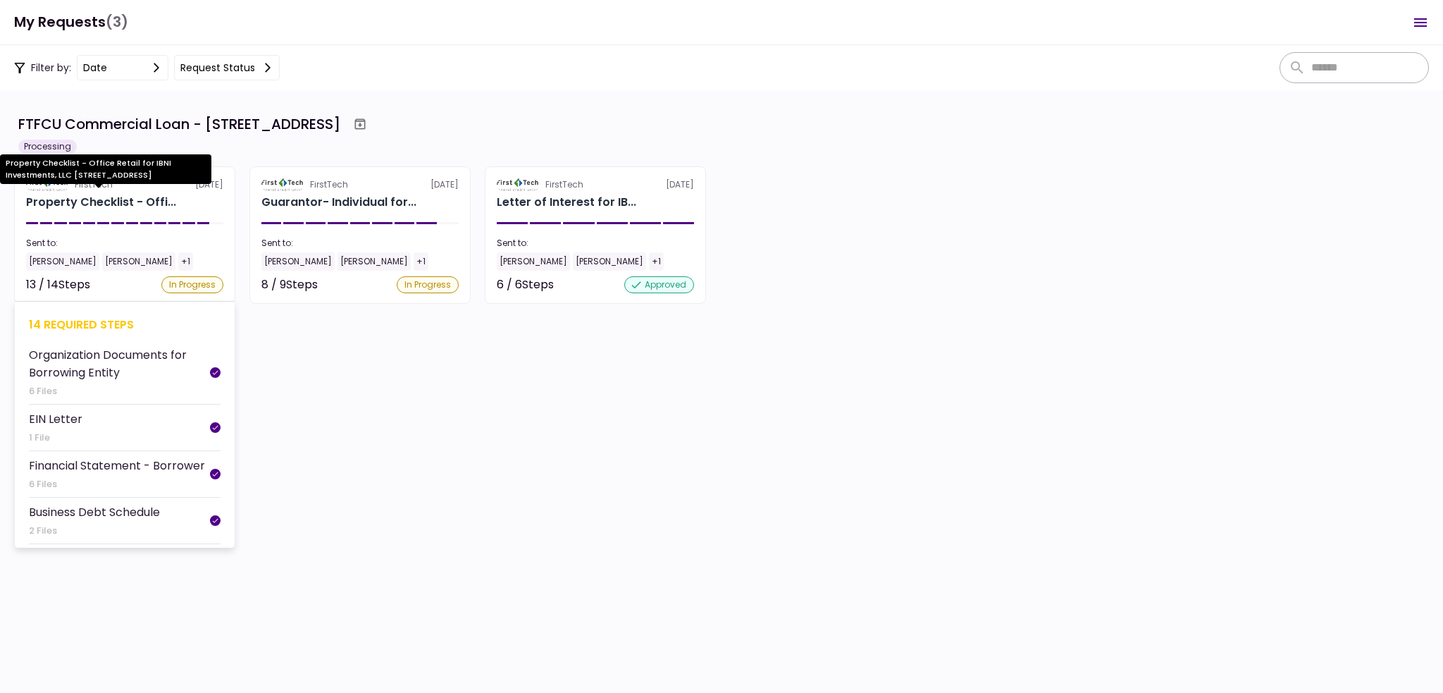
click at [56, 209] on div "Property Checklist - Offi..." at bounding box center [101, 202] width 150 height 17
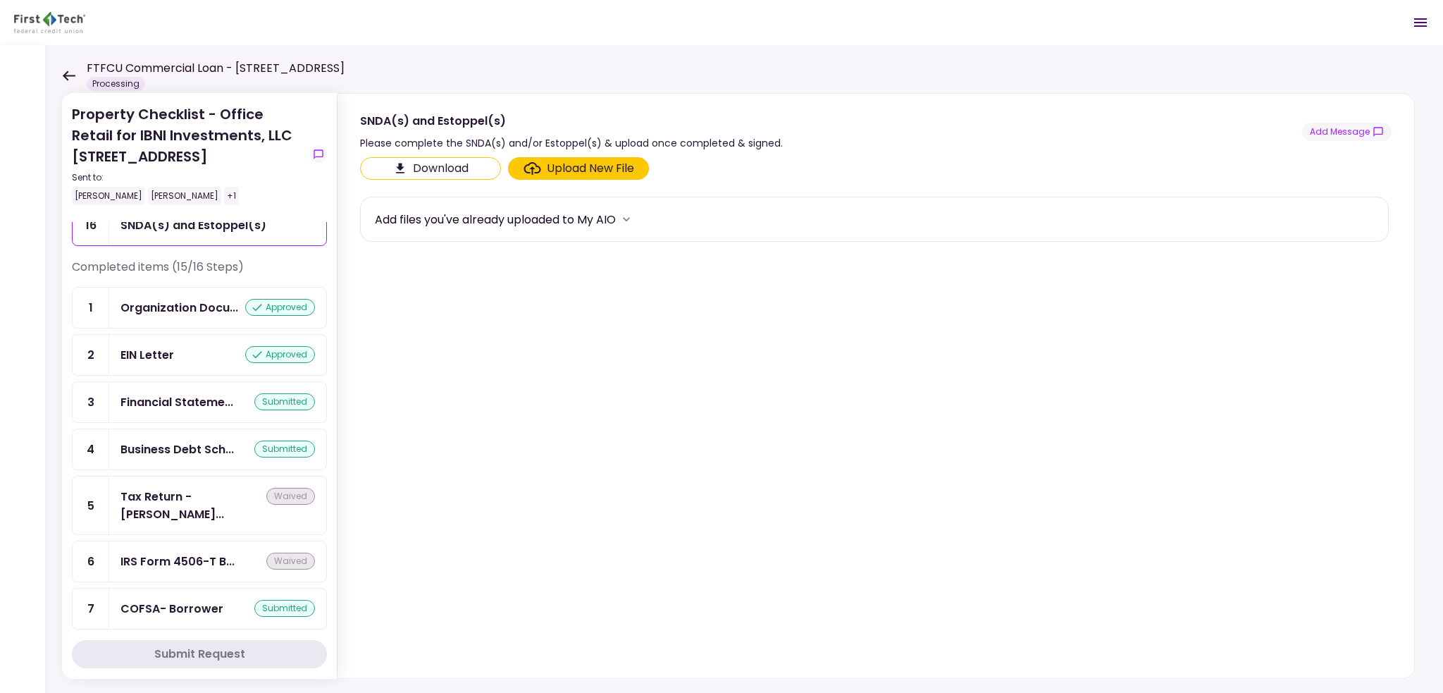
scroll to position [70, 0]
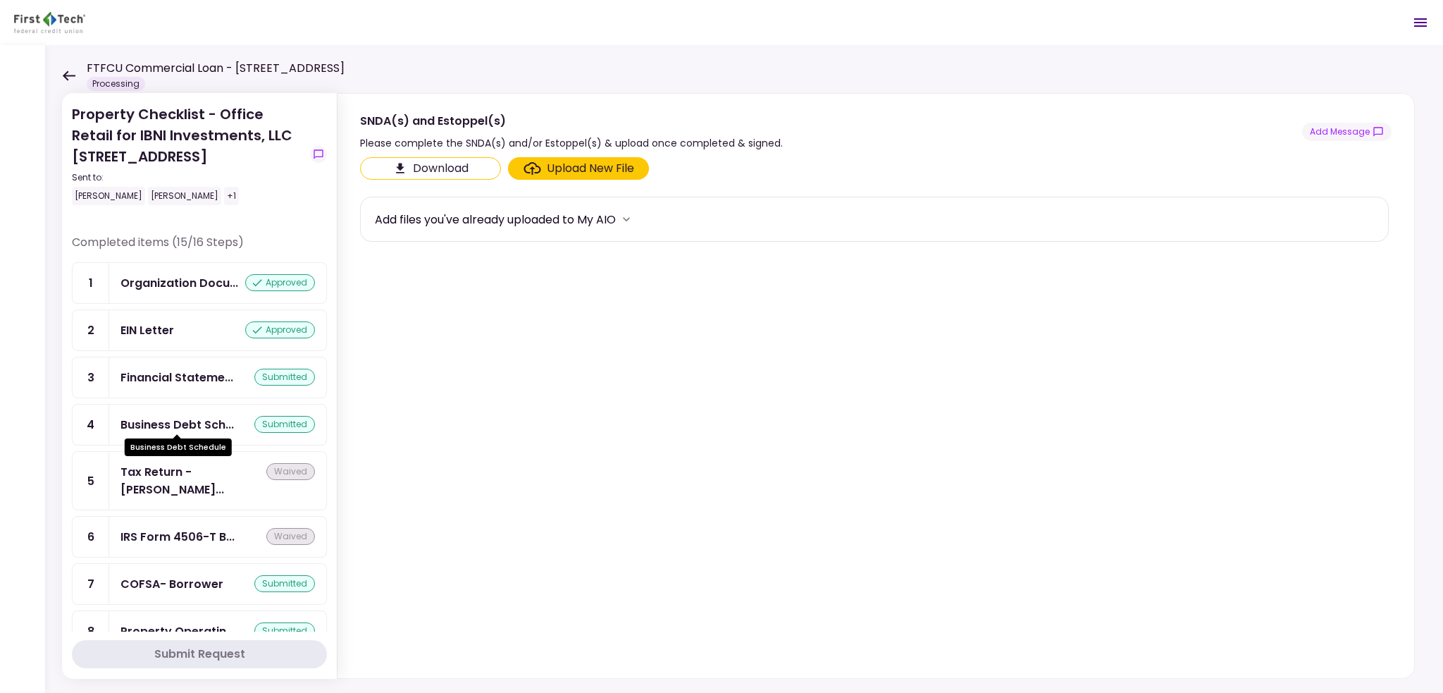
click at [199, 416] on div "Business Debt Sch..." at bounding box center [177, 425] width 113 height 18
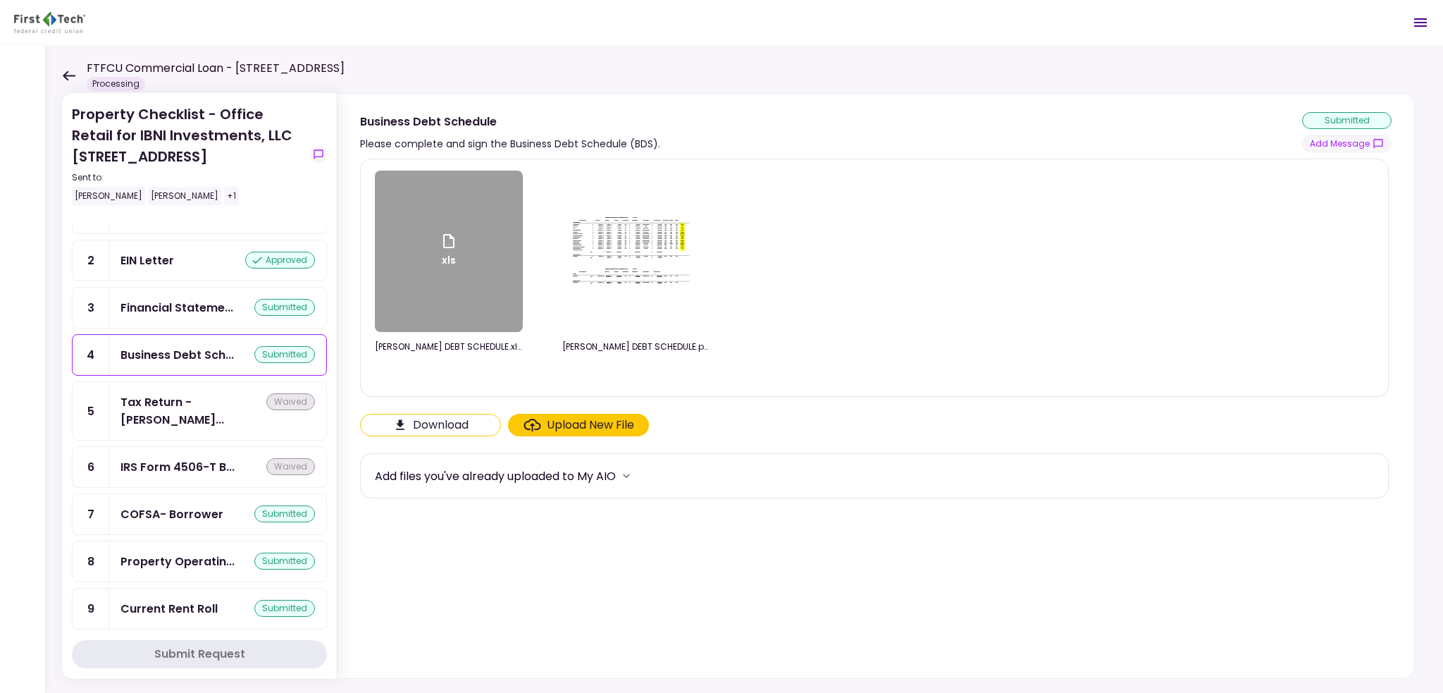
scroll to position [141, 0]
click at [200, 505] on div "COFSA- Borrower" at bounding box center [172, 514] width 103 height 18
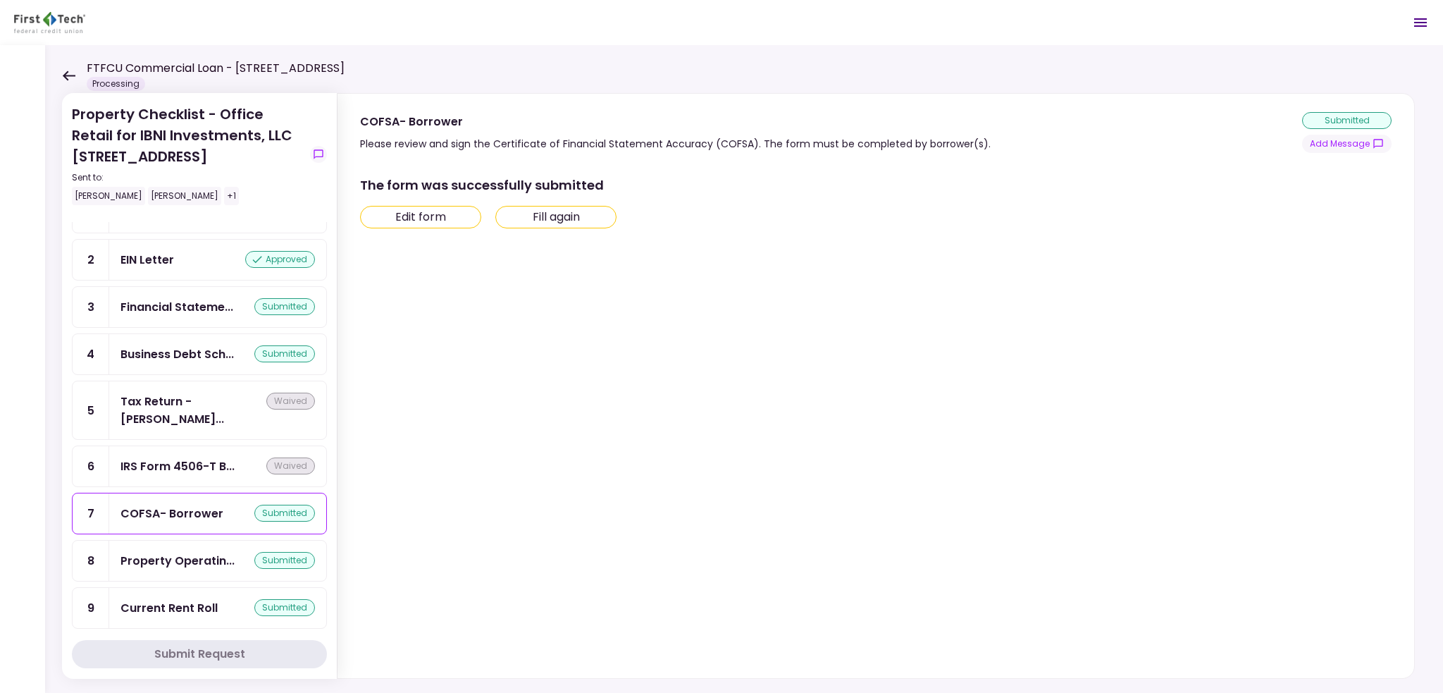
click at [200, 359] on div "Business Debt Sch... submitted" at bounding box center [217, 354] width 217 height 40
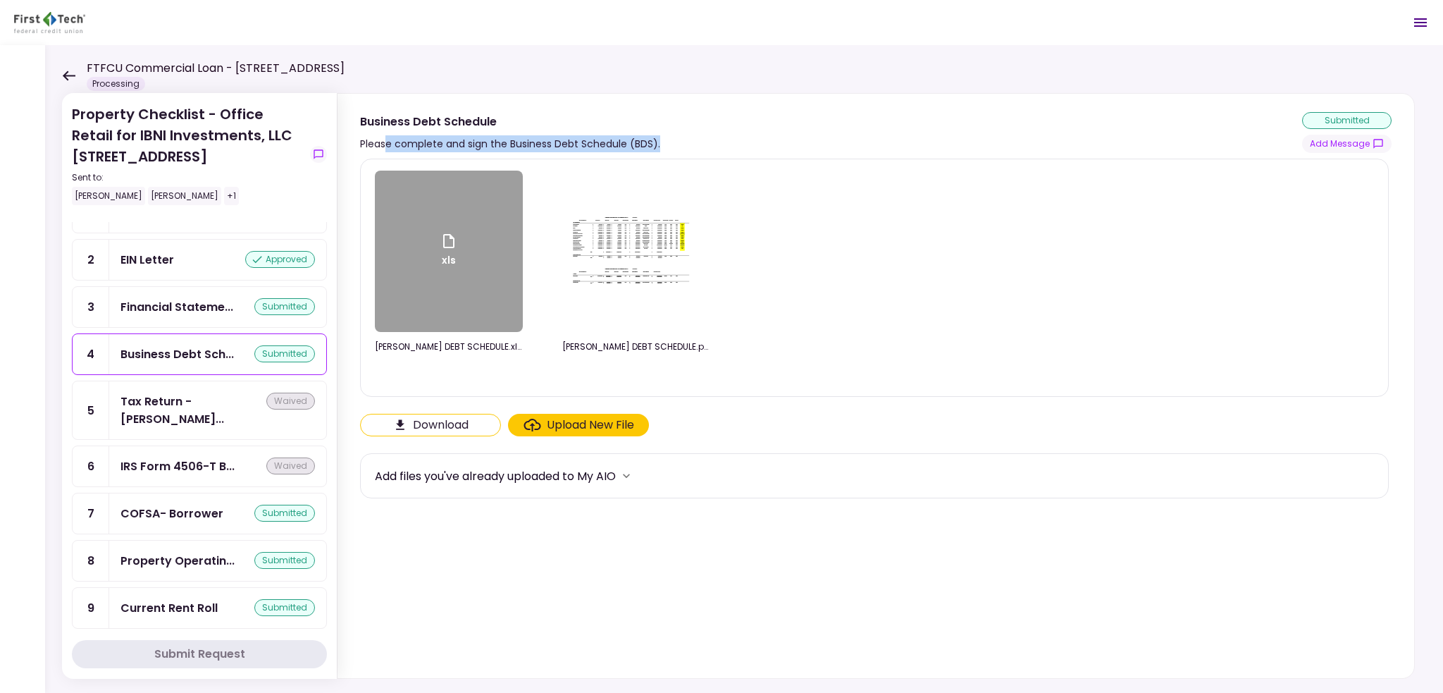
drag, startPoint x: 386, startPoint y: 144, endPoint x: 679, endPoint y: 146, distance: 293.9
click at [679, 146] on div "Business Debt Schedule Please complete and sign the Business Debt Schedule (BDS…" at bounding box center [876, 132] width 1032 height 41
click at [682, 140] on div "Business Debt Schedule Please complete and sign the Business Debt Schedule (BDS…" at bounding box center [876, 132] width 1032 height 41
drag, startPoint x: 662, startPoint y: 140, endPoint x: 358, endPoint y: 149, distance: 303.9
click at [358, 149] on section "Business Debt Schedule Please complete and sign the Business Debt Schedule (BDS…" at bounding box center [876, 123] width 1077 height 59
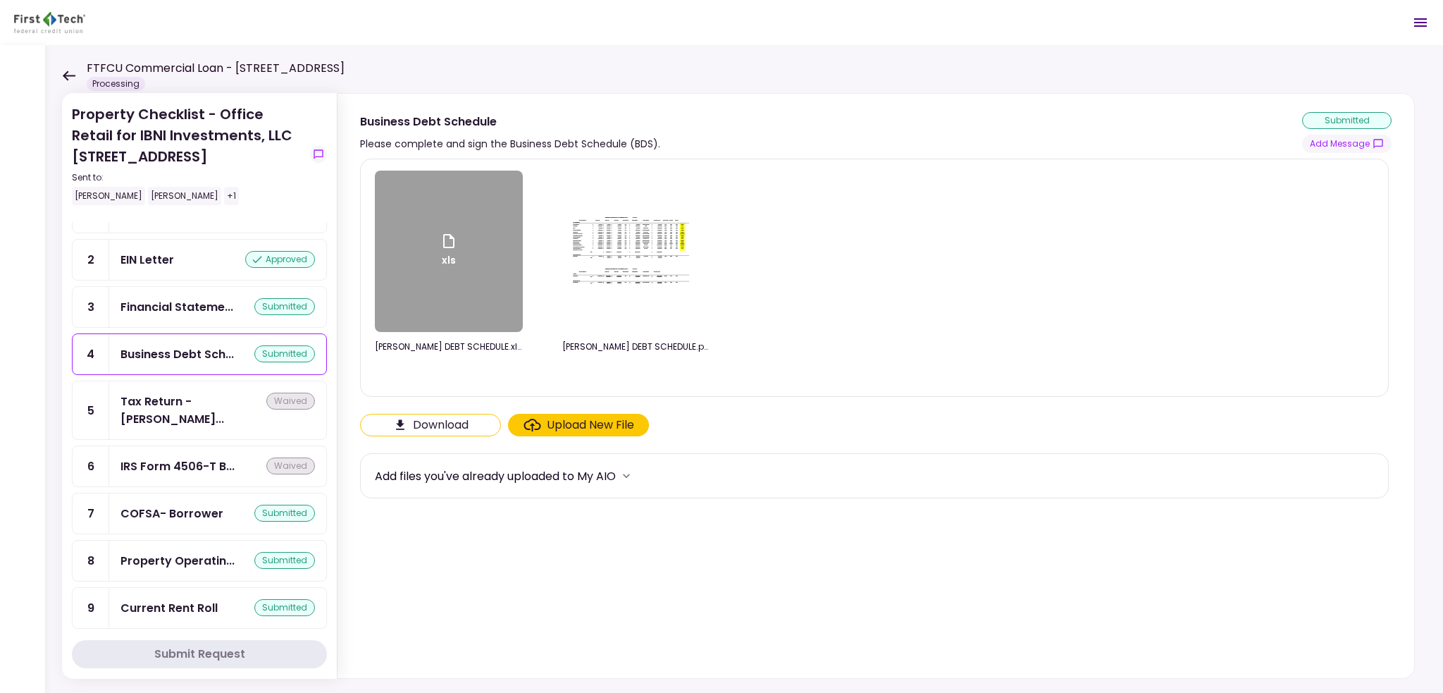
click at [67, 78] on icon at bounding box center [69, 75] width 13 height 10
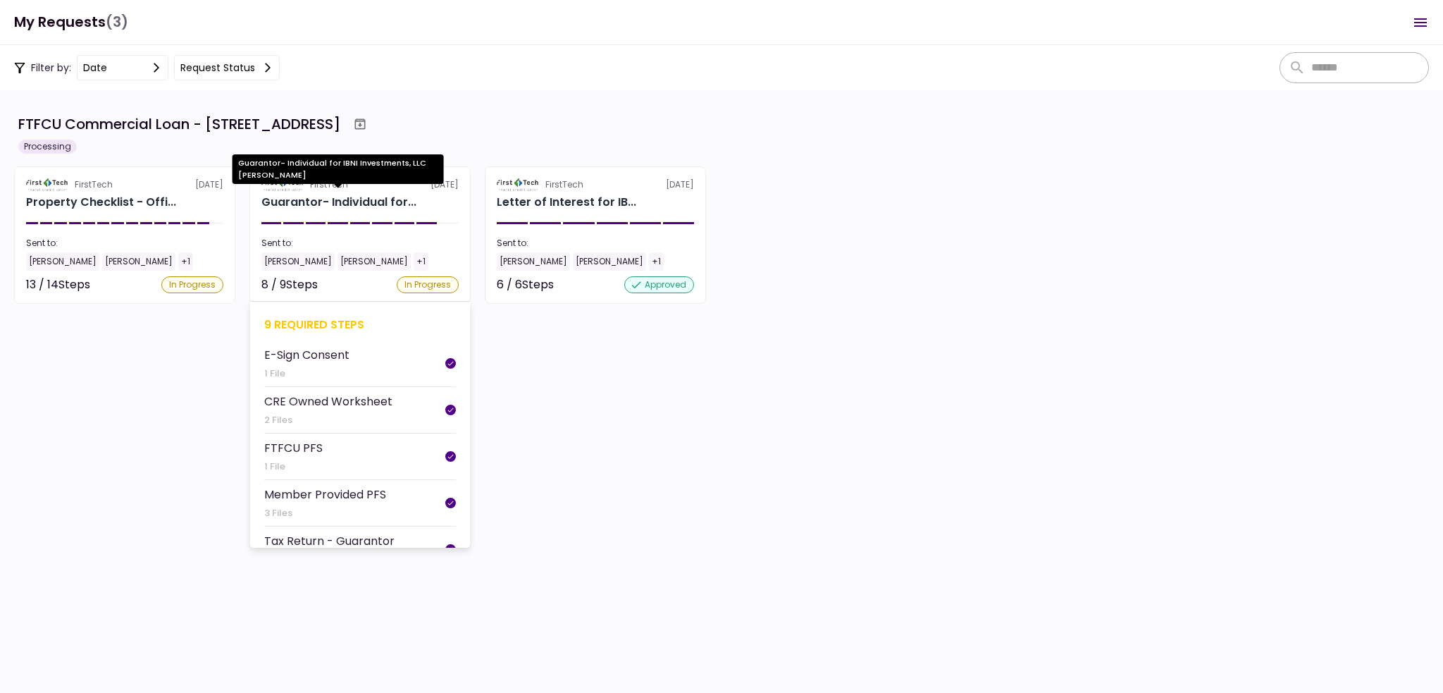
click at [391, 202] on div "Guarantor- Individual for..." at bounding box center [338, 202] width 155 height 17
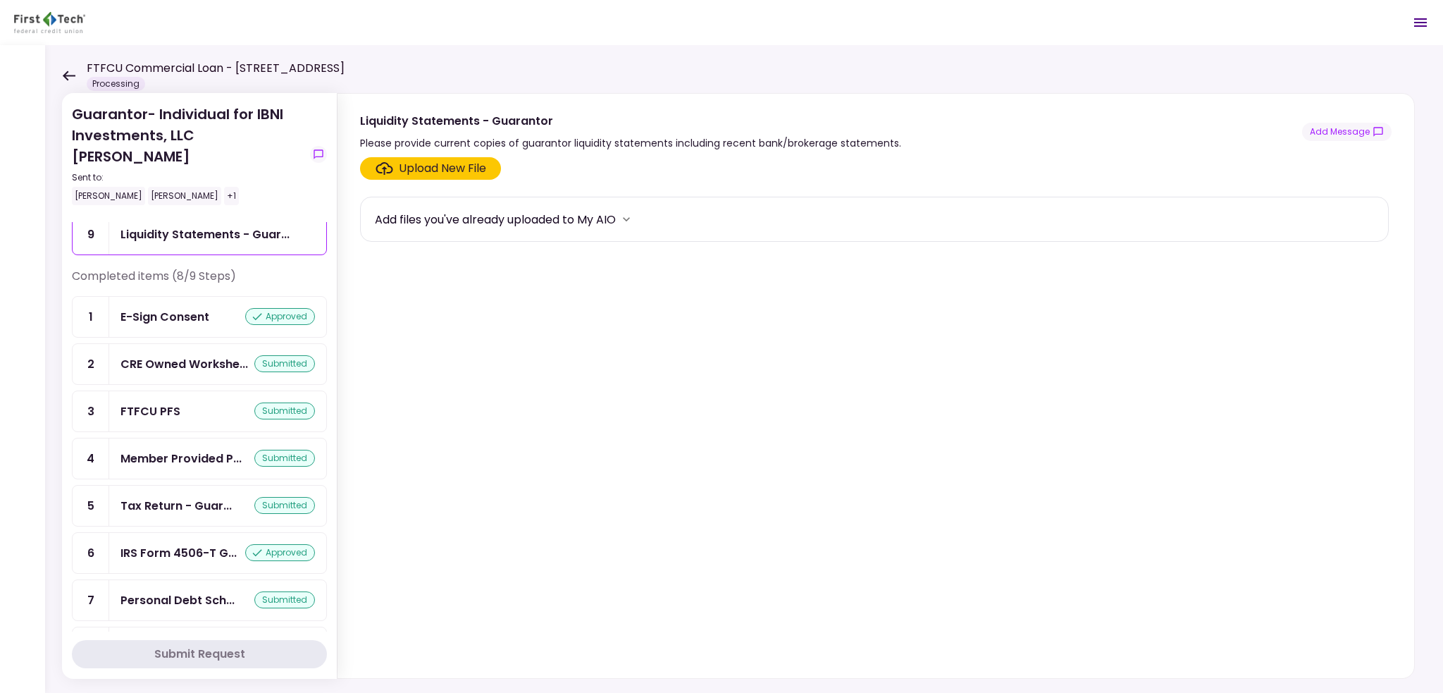
scroll to position [56, 0]
